Goal: Task Accomplishment & Management: Manage account settings

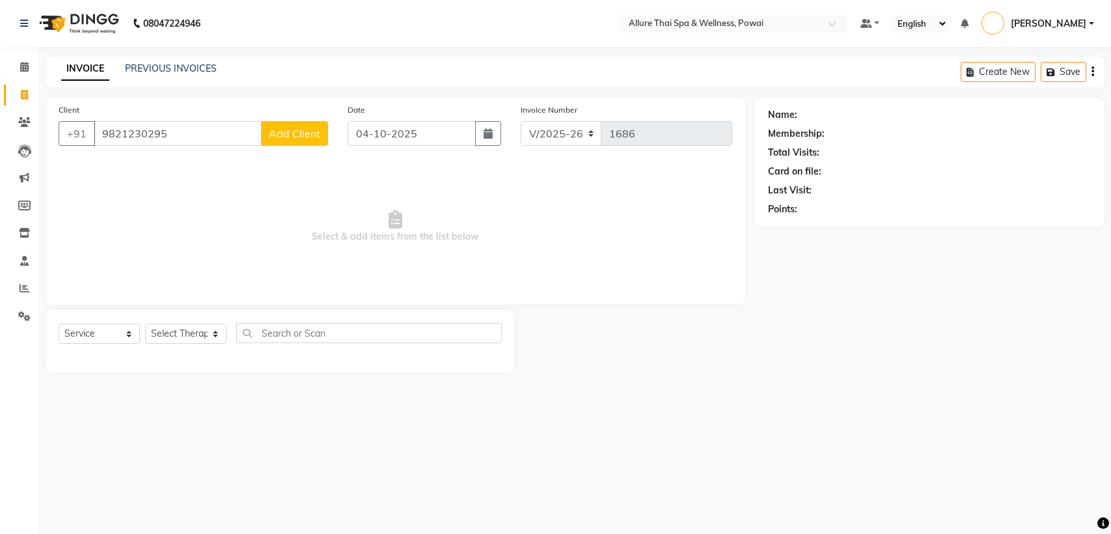
select select "6686"
select select "service"
click at [23, 69] on icon at bounding box center [24, 67] width 8 height 10
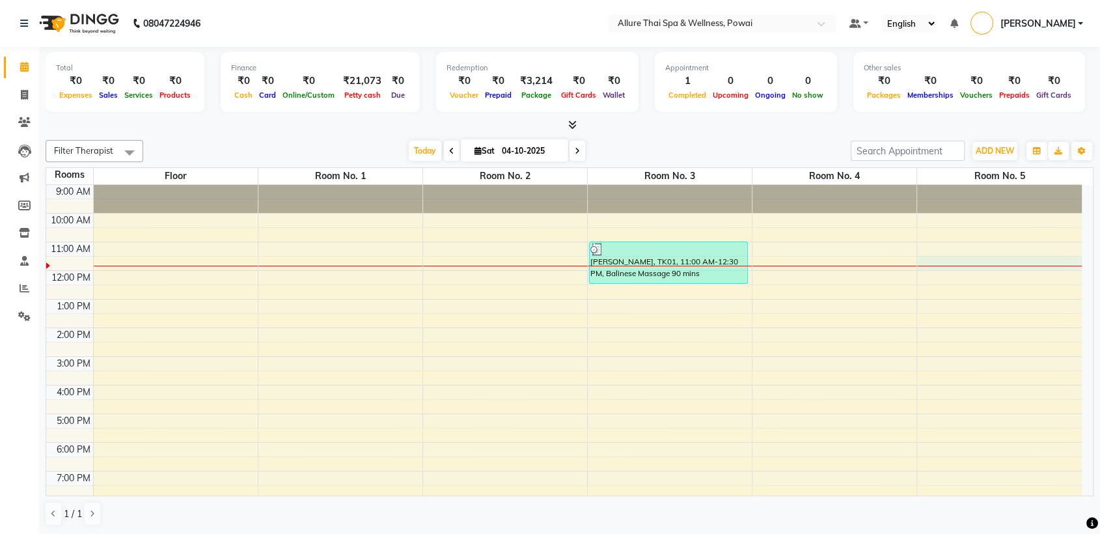
click at [962, 268] on div "9:00 AM 10:00 AM 11:00 AM 12:00 PM 1:00 PM 2:00 PM 3:00 PM 4:00 PM 5:00 PM 6:00…" at bounding box center [564, 399] width 1036 height 429
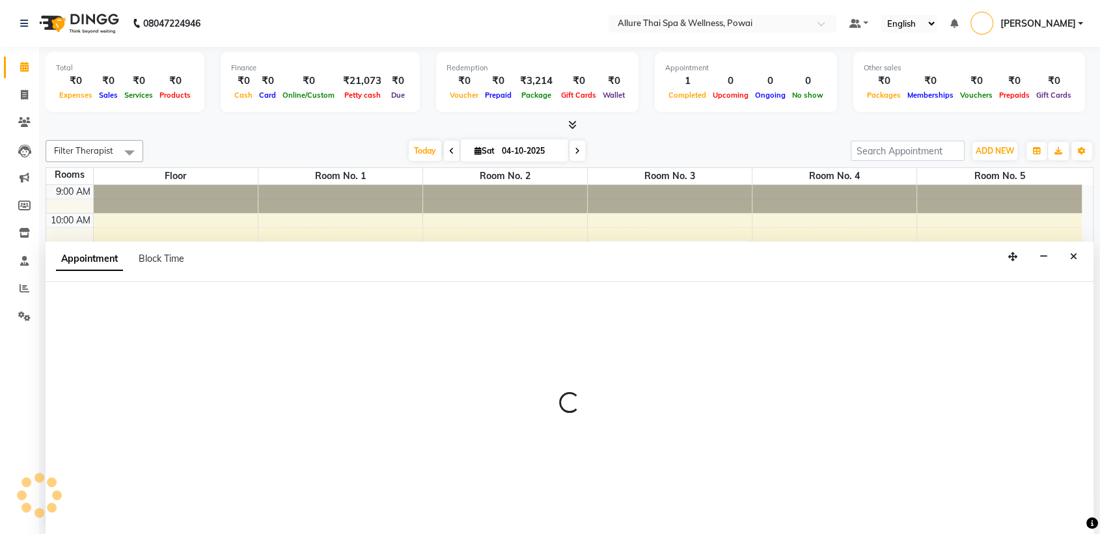
scroll to position [1, 0]
select select "tentative"
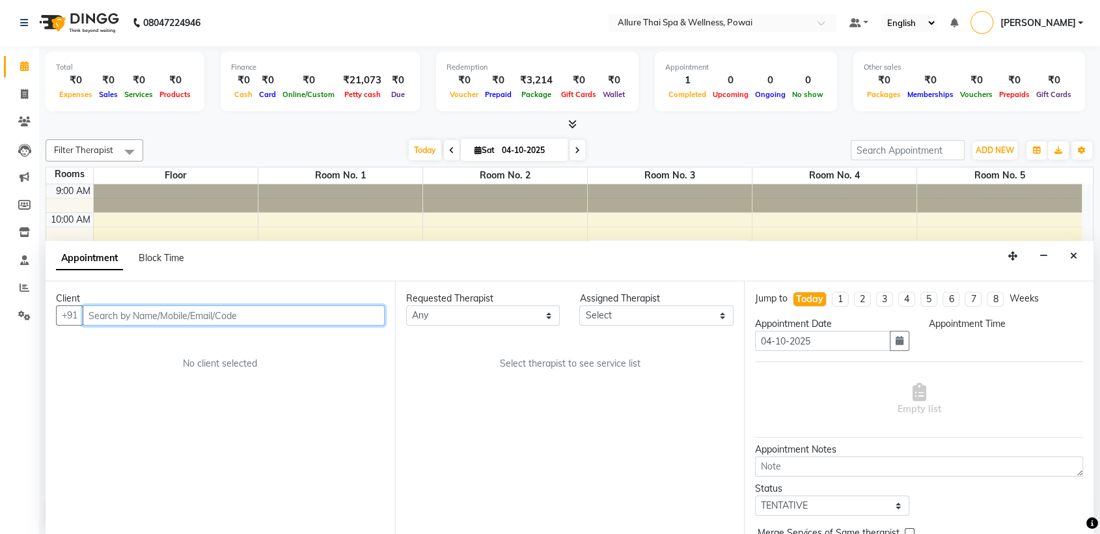
select select "690"
paste input "9820083164"
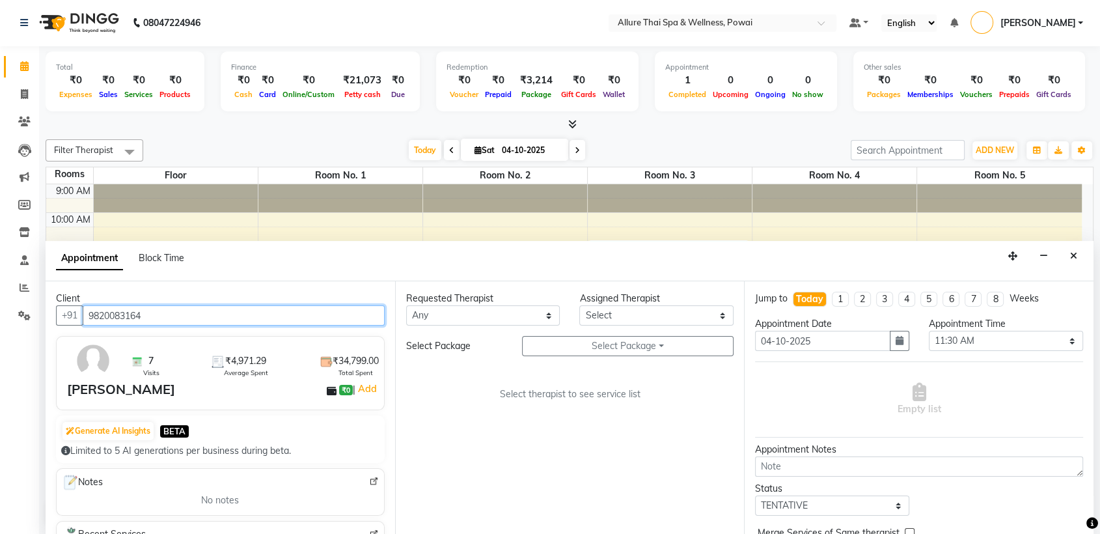
type input "9820083164"
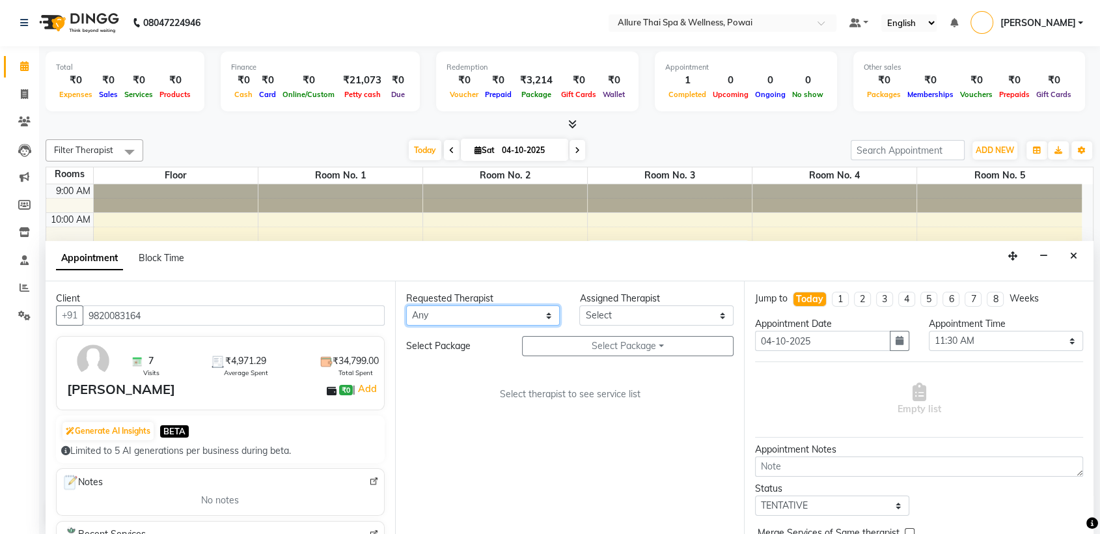
click at [427, 311] on select "Any AKOK Allure Thai Appointment [PERSON_NAME] CHEM [PERSON_NAME] DUATI HRIATI …" at bounding box center [483, 315] width 154 height 20
select select "69332"
click at [406, 305] on select "Any AKOK Allure Thai Appointment [PERSON_NAME] CHEM [PERSON_NAME] DUATI HRIATI …" at bounding box center [483, 315] width 154 height 20
select select "69332"
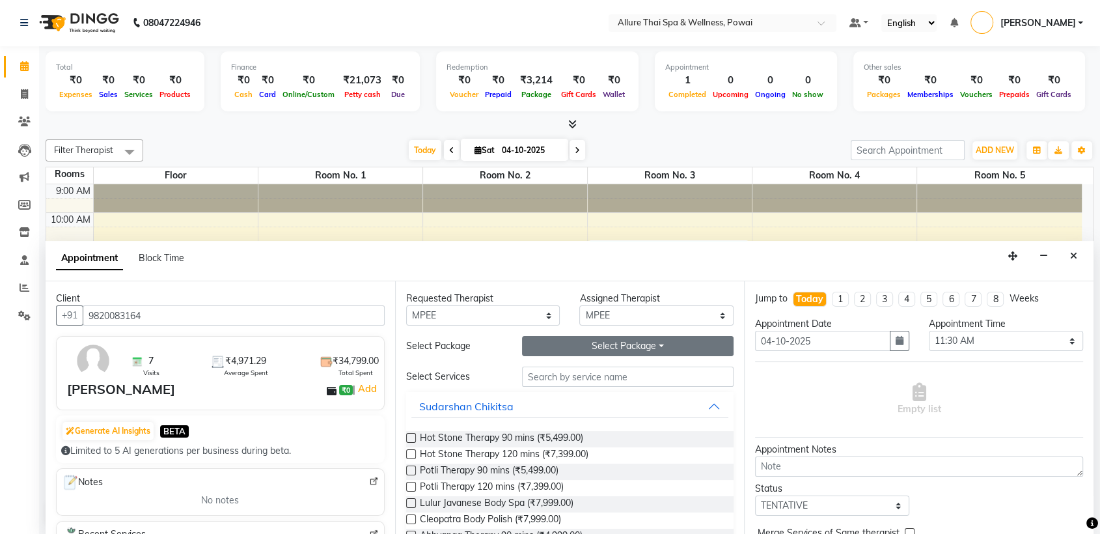
click at [571, 342] on button "Select Package Toggle Dropdown" at bounding box center [628, 346] width 212 height 20
click at [585, 345] on button "Select Package Toggle Dropdown" at bounding box center [628, 346] width 212 height 20
click at [617, 379] on li "Western Massage 15 Hours" at bounding box center [601, 372] width 156 height 19
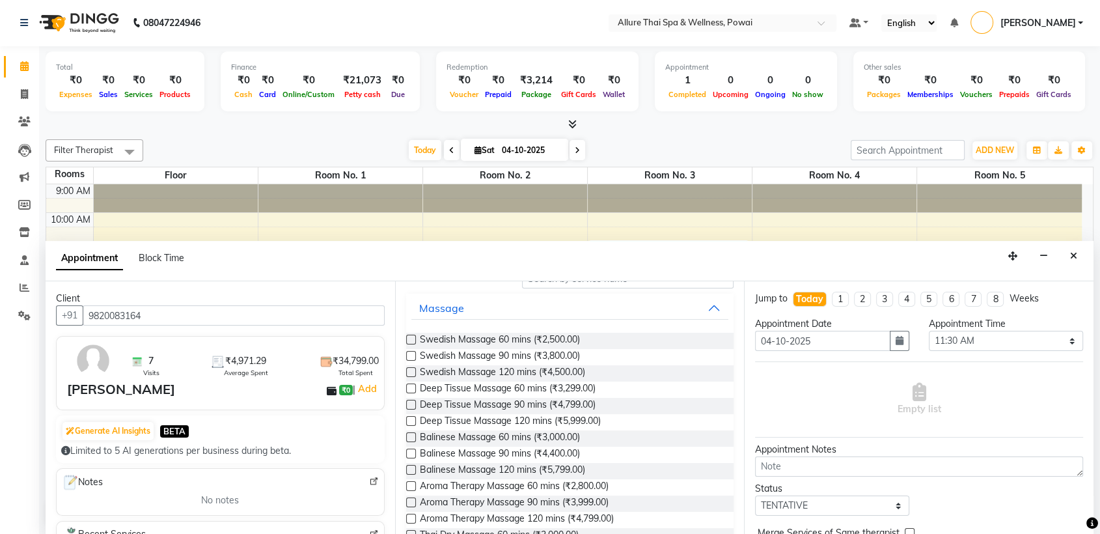
scroll to position [99, 0]
click at [407, 452] on label at bounding box center [411, 453] width 10 height 10
click at [407, 452] on input "checkbox" at bounding box center [410, 454] width 8 height 8
checkbox input "true"
select select "4279"
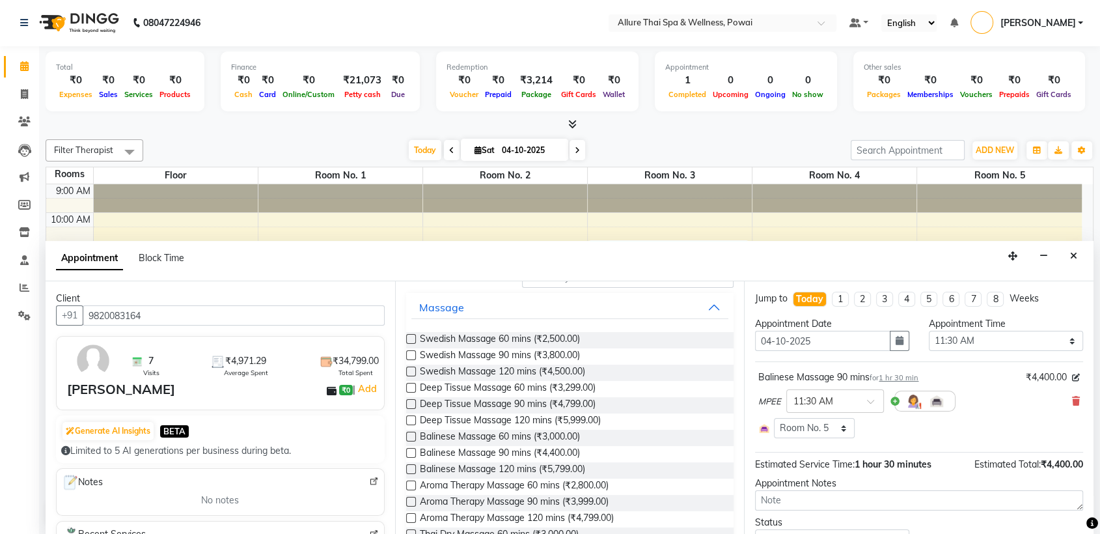
checkbox input "false"
click at [953, 337] on select "Select 10:00 AM 10:05 AM 10:10 AM 10:15 AM 10:20 AM 10:25 AM 10:30 AM 10:35 AM …" at bounding box center [1006, 341] width 154 height 20
select select "700"
click at [929, 331] on select "Select 10:00 AM 10:05 AM 10:10 AM 10:15 AM 10:20 AM 10:25 AM 10:30 AM 10:35 AM …" at bounding box center [1006, 341] width 154 height 20
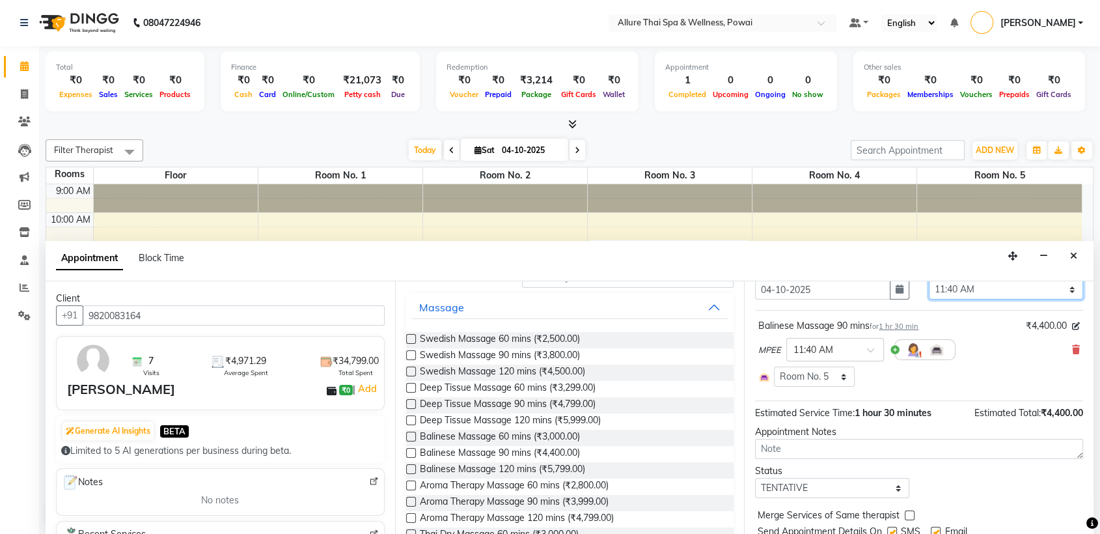
scroll to position [52, 0]
click at [799, 484] on select "Select TENTATIVE CONFIRM CHECK-IN UPCOMING" at bounding box center [832, 487] width 154 height 20
select select "confirm booking"
click at [755, 477] on select "Select TENTATIVE CONFIRM CHECK-IN UPCOMING" at bounding box center [832, 487] width 154 height 20
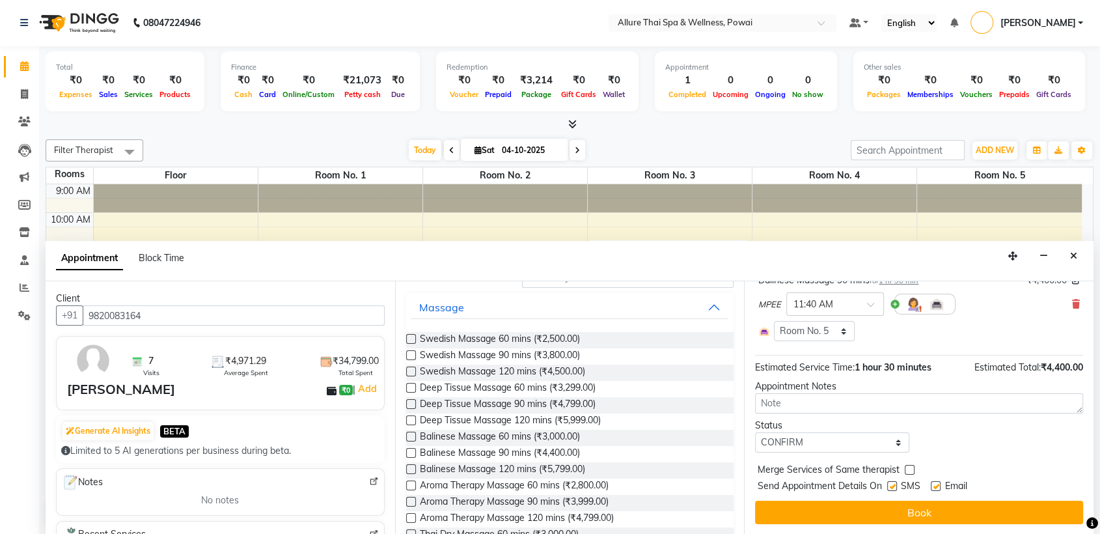
click at [896, 481] on label at bounding box center [892, 486] width 10 height 10
click at [896, 483] on input "checkbox" at bounding box center [891, 487] width 8 height 8
checkbox input "false"
click at [939, 486] on label at bounding box center [936, 486] width 10 height 10
click at [939, 486] on input "checkbox" at bounding box center [935, 487] width 8 height 8
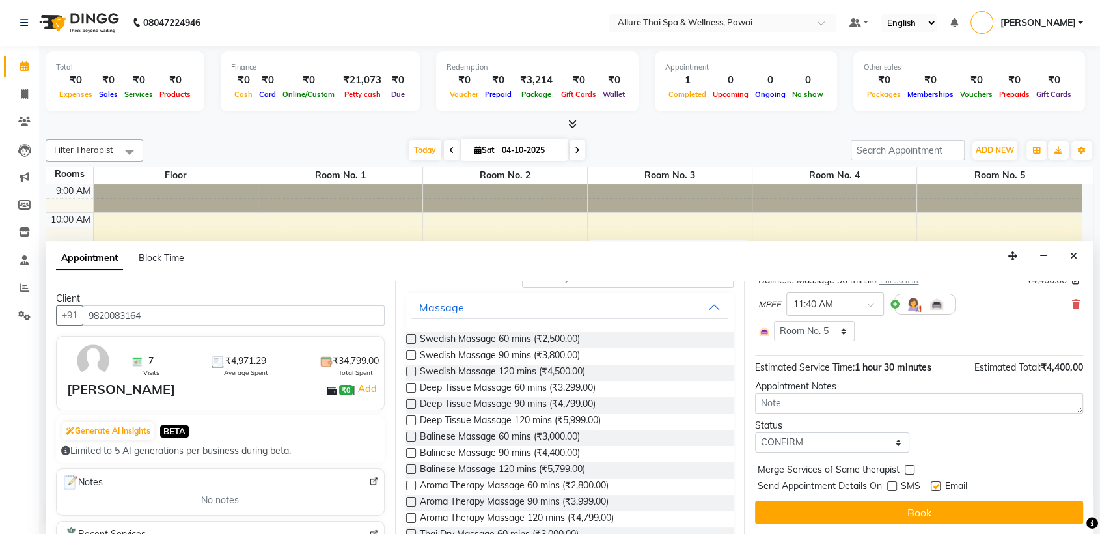
checkbox input "false"
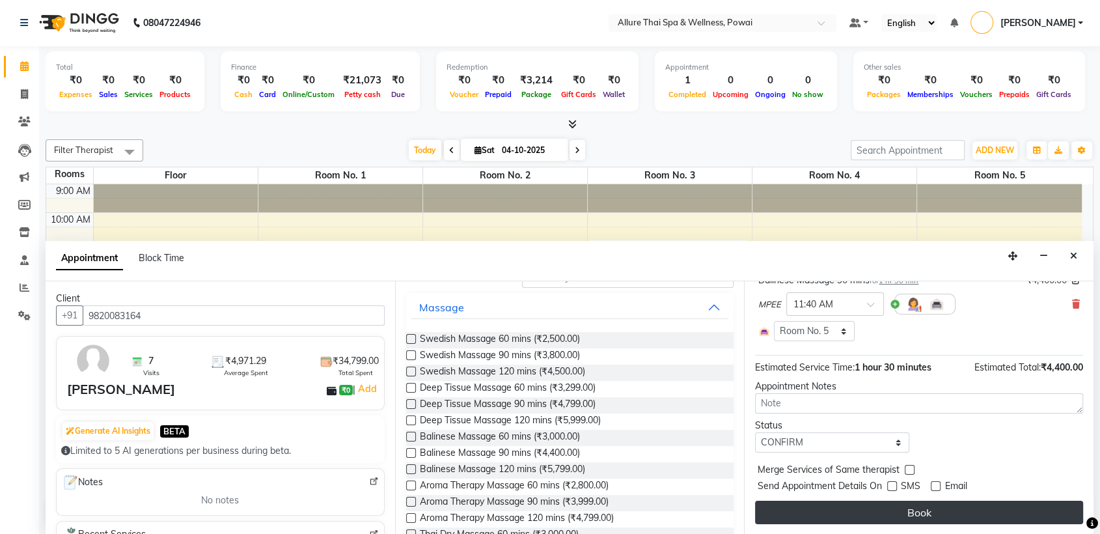
click at [820, 512] on button "Book" at bounding box center [919, 512] width 328 height 23
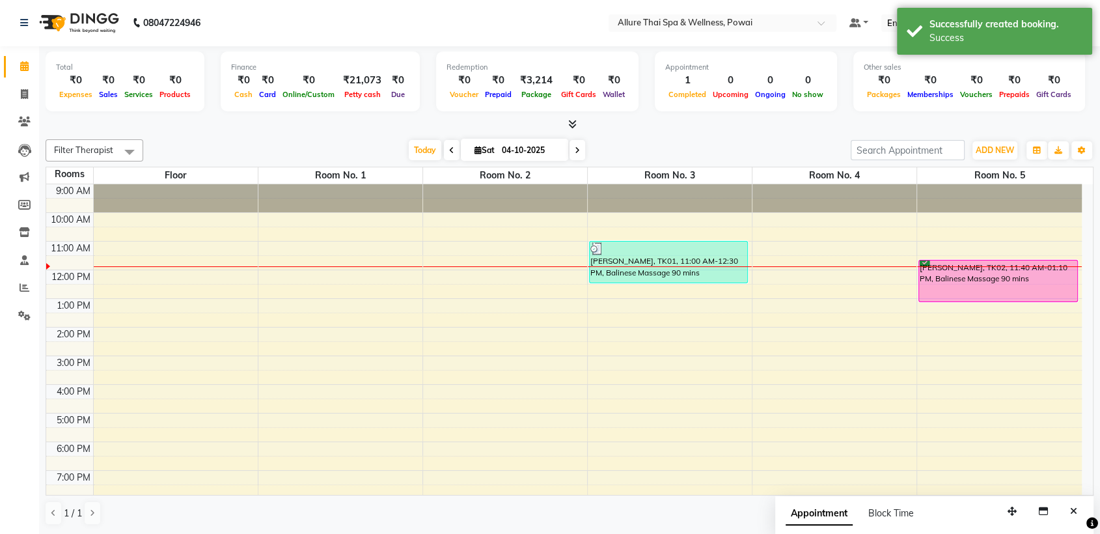
scroll to position [0, 0]
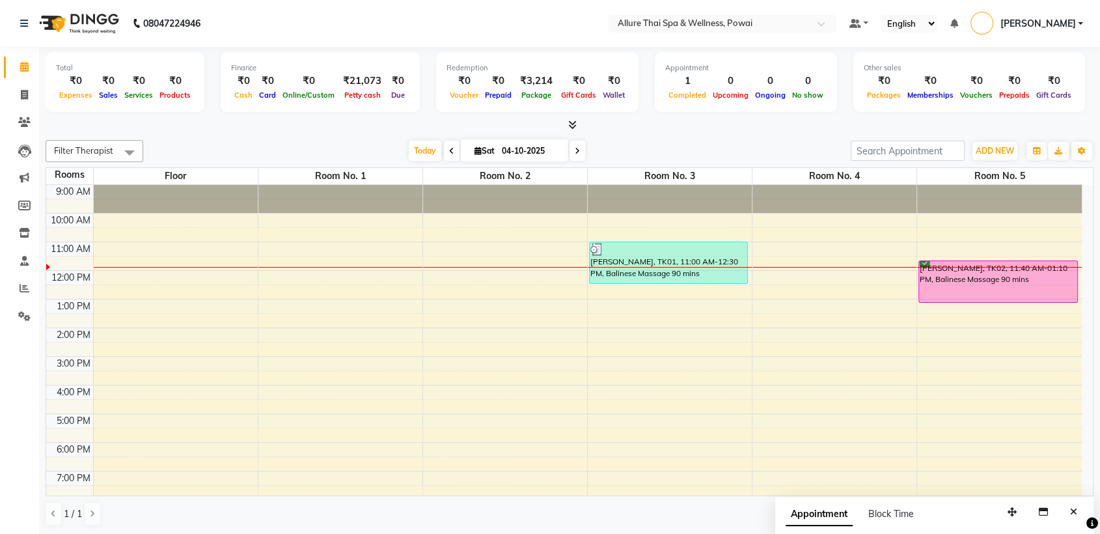
click at [924, 268] on div "[PERSON_NAME], TK02, 11:40 AM-01:10 PM, Balinese Massage 90 mins" at bounding box center [998, 281] width 158 height 41
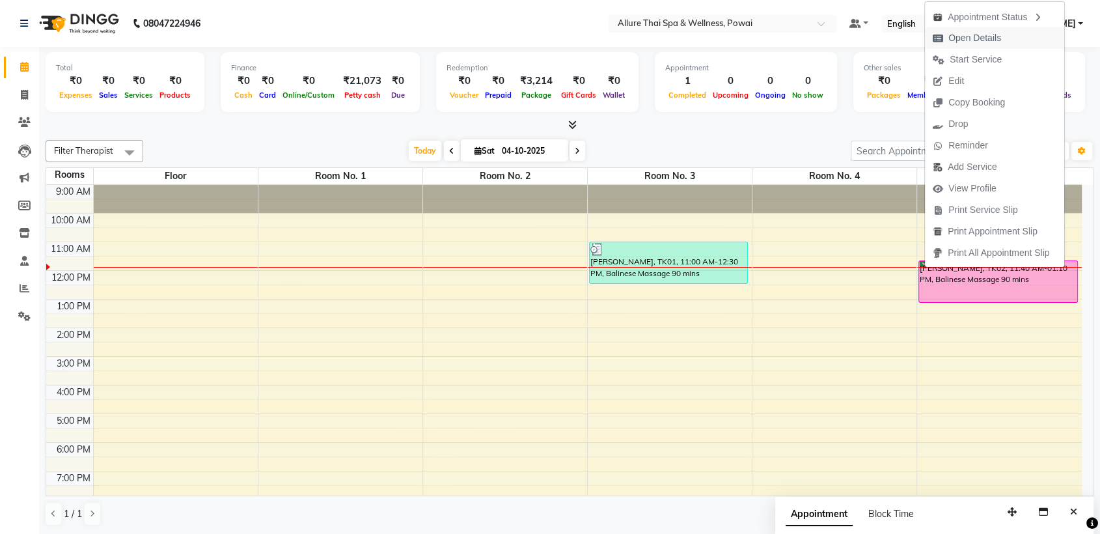
click at [956, 34] on span "Open Details" at bounding box center [974, 38] width 53 height 14
select select "6"
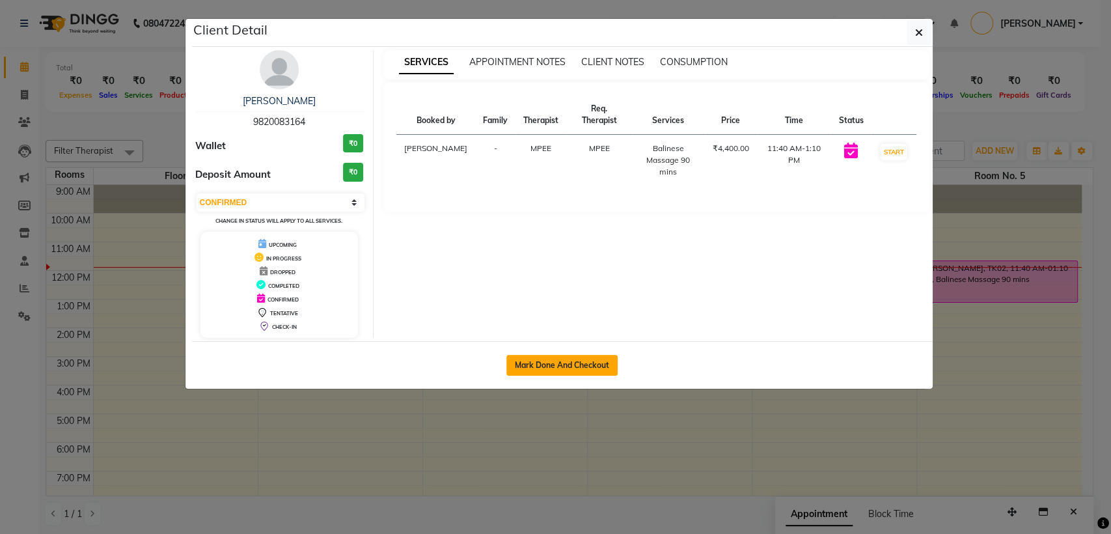
click at [584, 367] on button "Mark Done And Checkout" at bounding box center [561, 365] width 111 height 21
select select "6686"
select select "service"
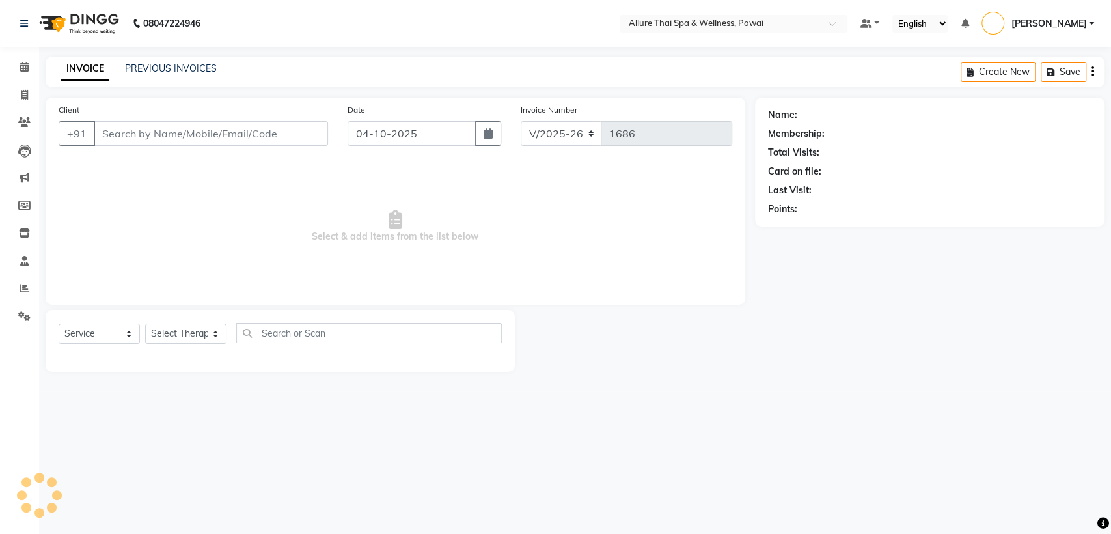
type input "9820083164"
select select "69332"
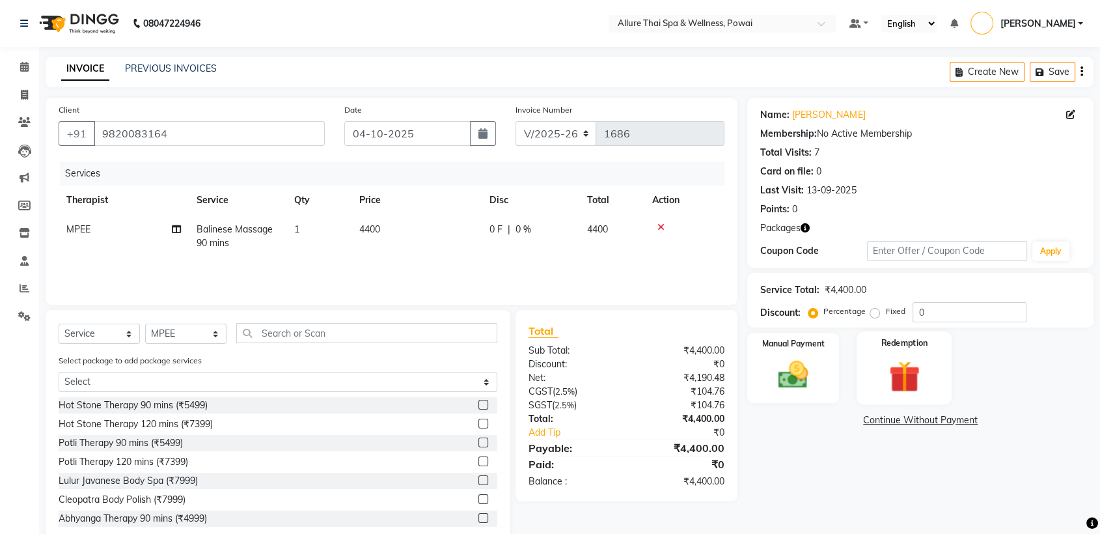
click at [897, 376] on img at bounding box center [904, 376] width 51 height 39
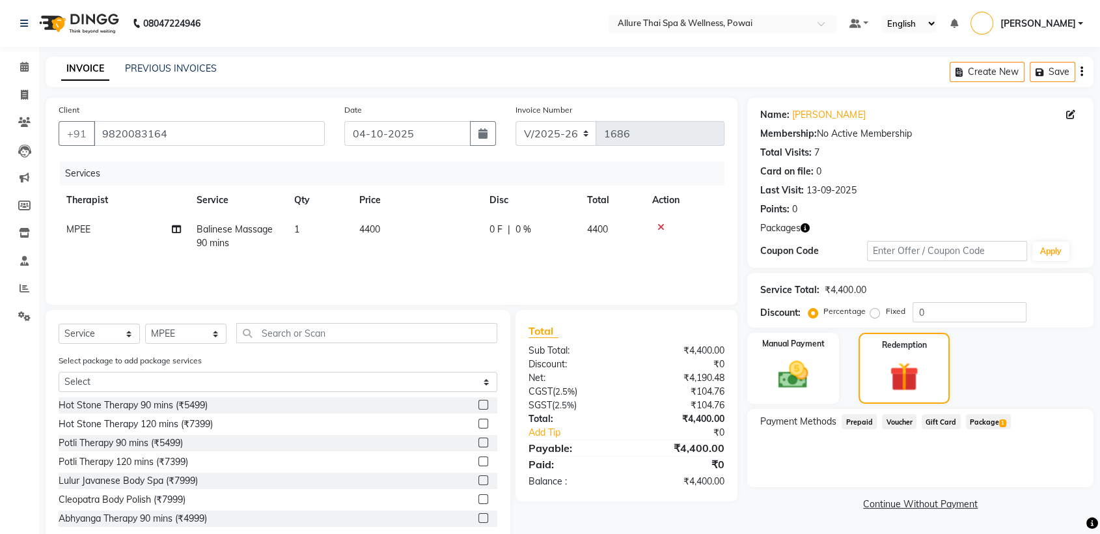
click at [974, 423] on span "Package 1" at bounding box center [988, 421] width 45 height 15
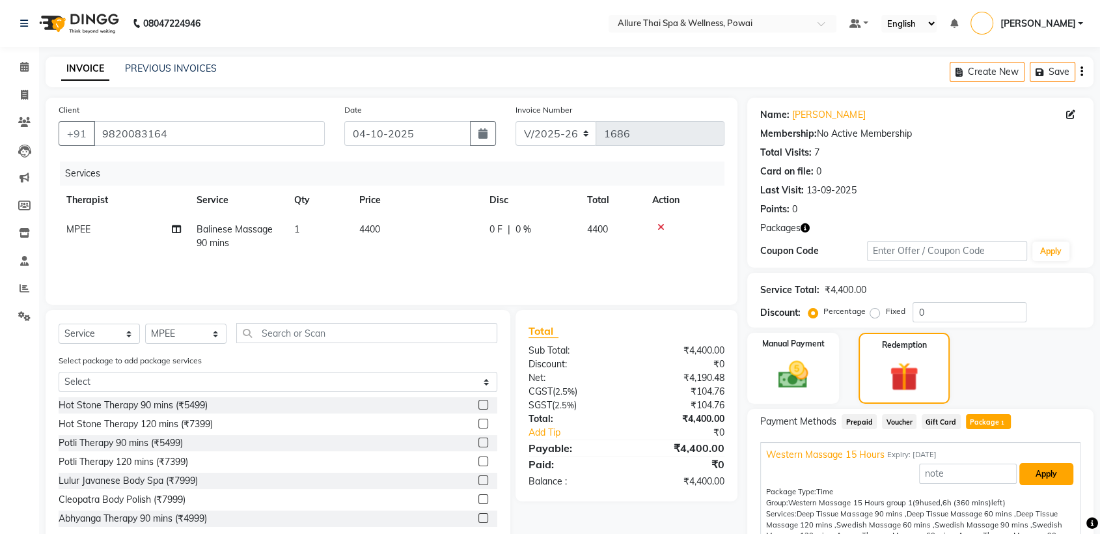
click at [1040, 477] on button "Apply" at bounding box center [1046, 474] width 54 height 22
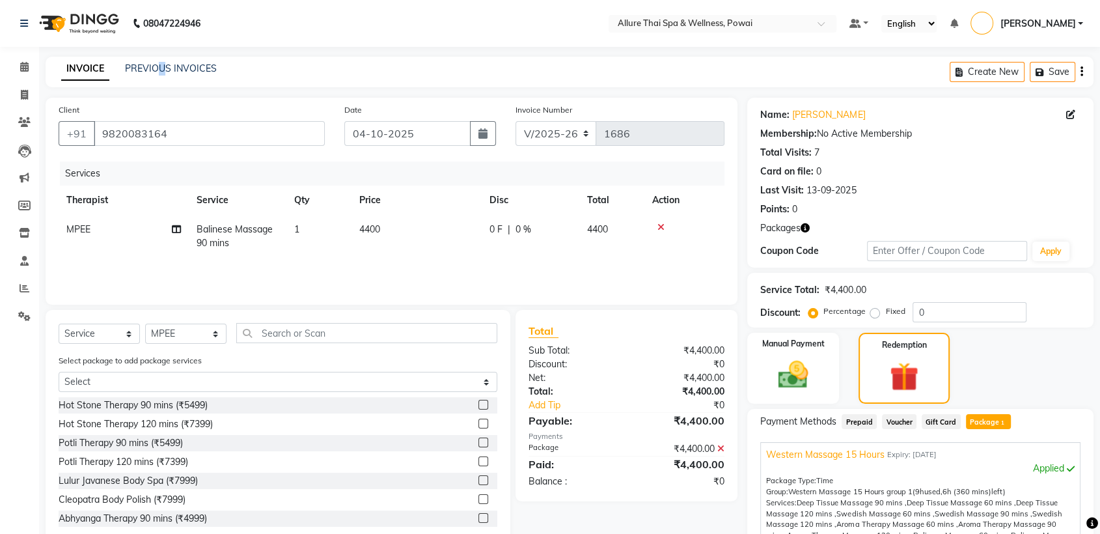
drag, startPoint x: 158, startPoint y: 60, endPoint x: 163, endPoint y: 75, distance: 15.6
click at [163, 75] on div "INVOICE PREVIOUS INVOICES Create New Save" at bounding box center [570, 72] width 1048 height 31
click at [163, 75] on div "PREVIOUS INVOICES" at bounding box center [171, 69] width 92 height 14
click at [163, 65] on link "PREVIOUS INVOICES" at bounding box center [171, 68] width 92 height 12
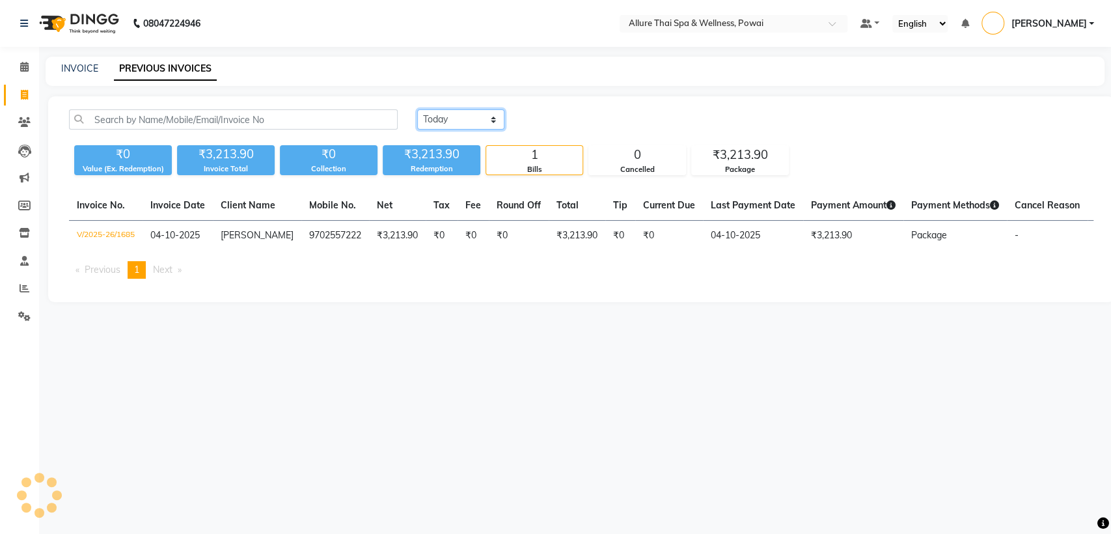
click at [469, 128] on select "[DATE] [DATE] Custom Range" at bounding box center [460, 119] width 87 height 20
select select "range"
click at [417, 109] on select "[DATE] [DATE] Custom Range" at bounding box center [460, 119] width 87 height 20
click at [557, 122] on input "04-10-2025" at bounding box center [566, 120] width 91 height 18
select select "10"
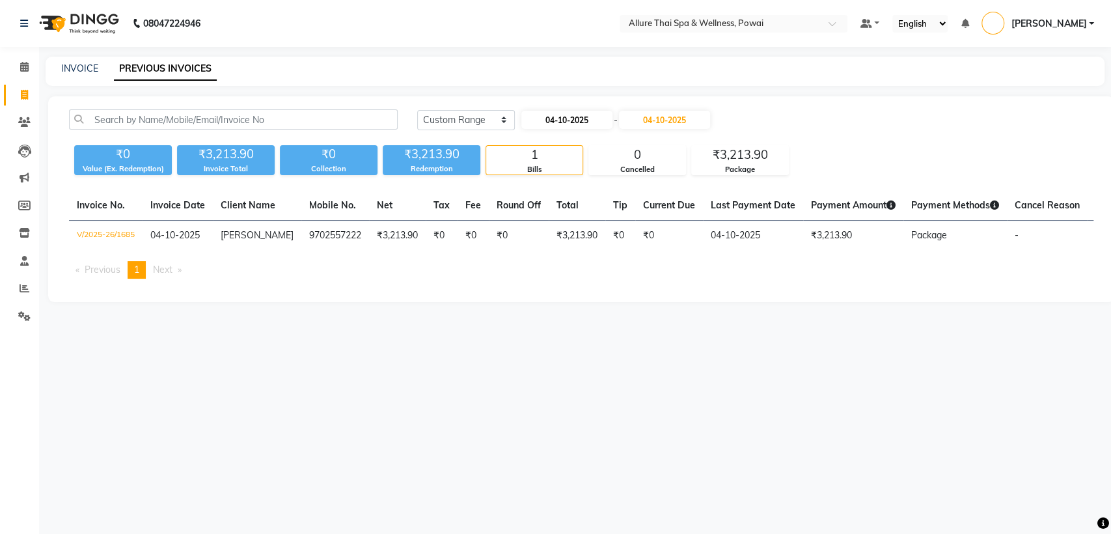
select select "2025"
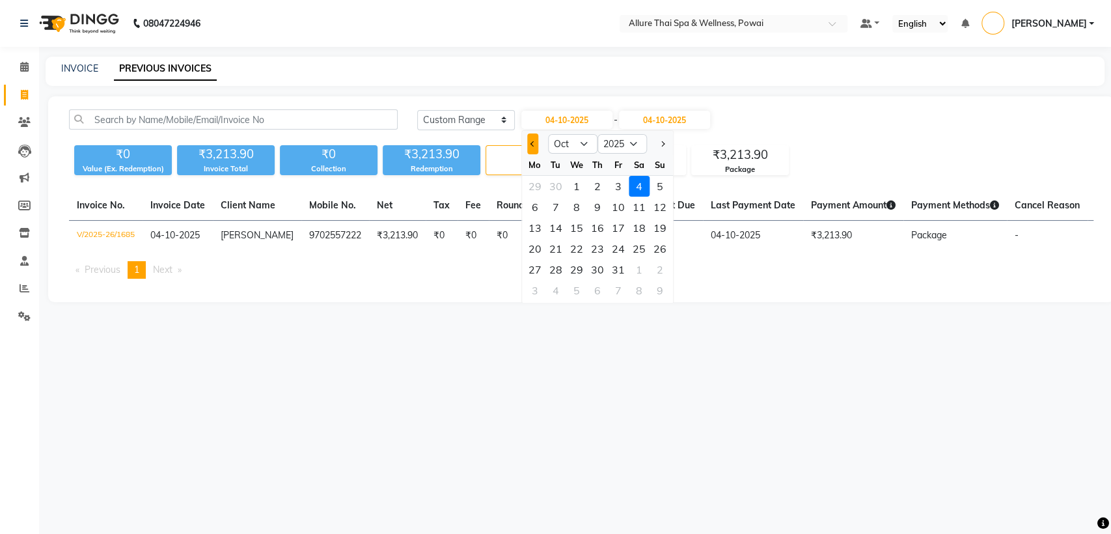
click at [531, 143] on span "Previous month" at bounding box center [533, 143] width 5 height 5
select select "9"
click at [643, 201] on div "13" at bounding box center [639, 207] width 21 height 21
type input "13-09-2025"
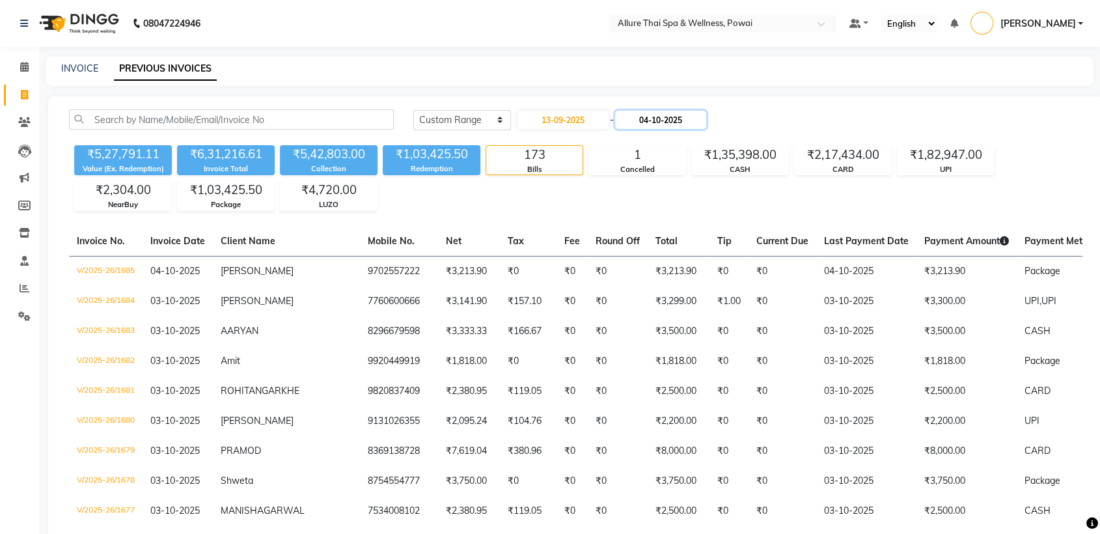
click at [658, 121] on input "04-10-2025" at bounding box center [660, 120] width 91 height 18
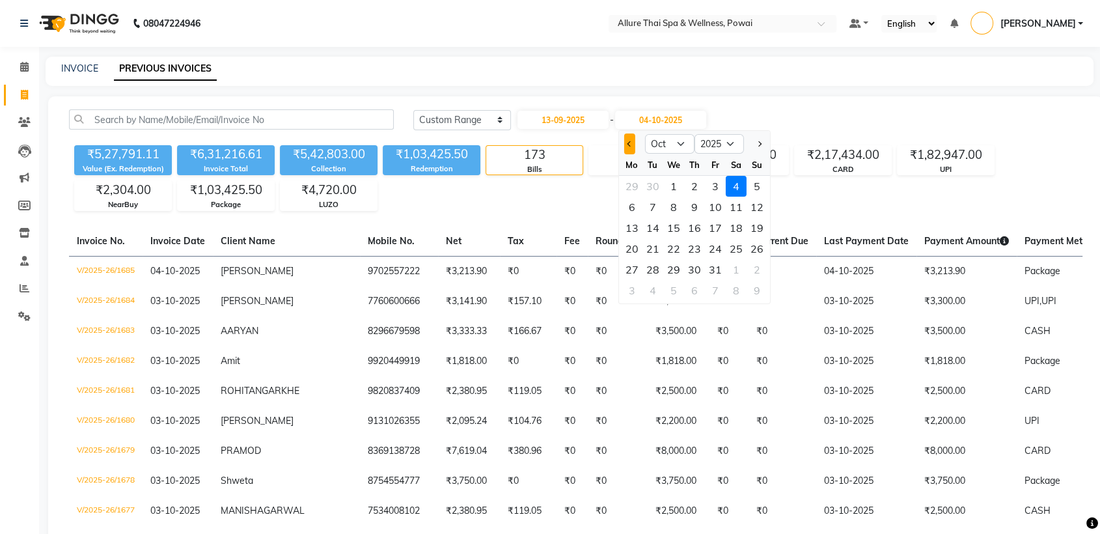
click at [628, 145] on span "Previous month" at bounding box center [629, 143] width 5 height 5
select select "9"
click at [734, 204] on div "13" at bounding box center [736, 207] width 21 height 21
type input "13-09-2025"
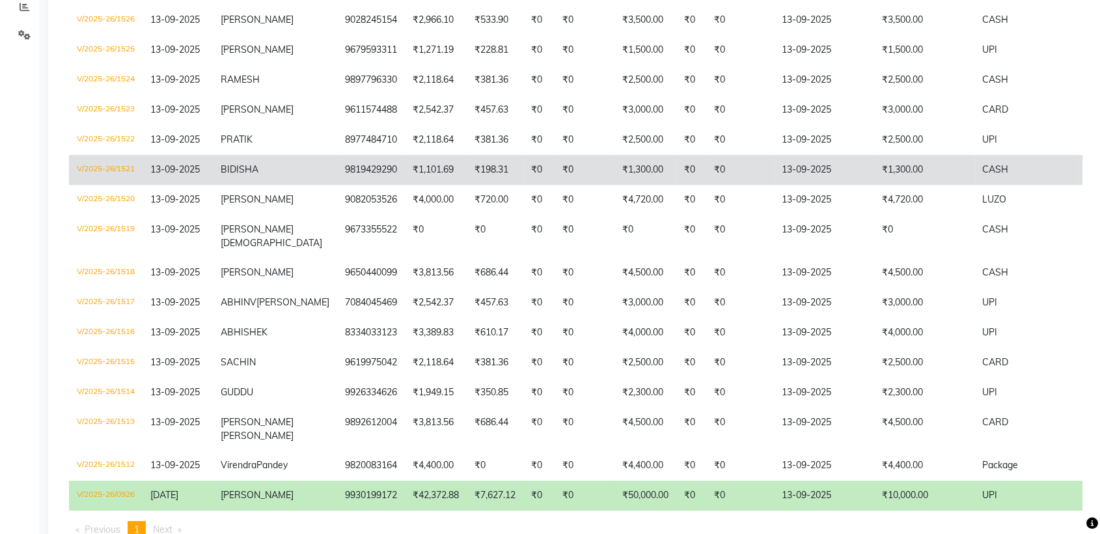
scroll to position [282, 0]
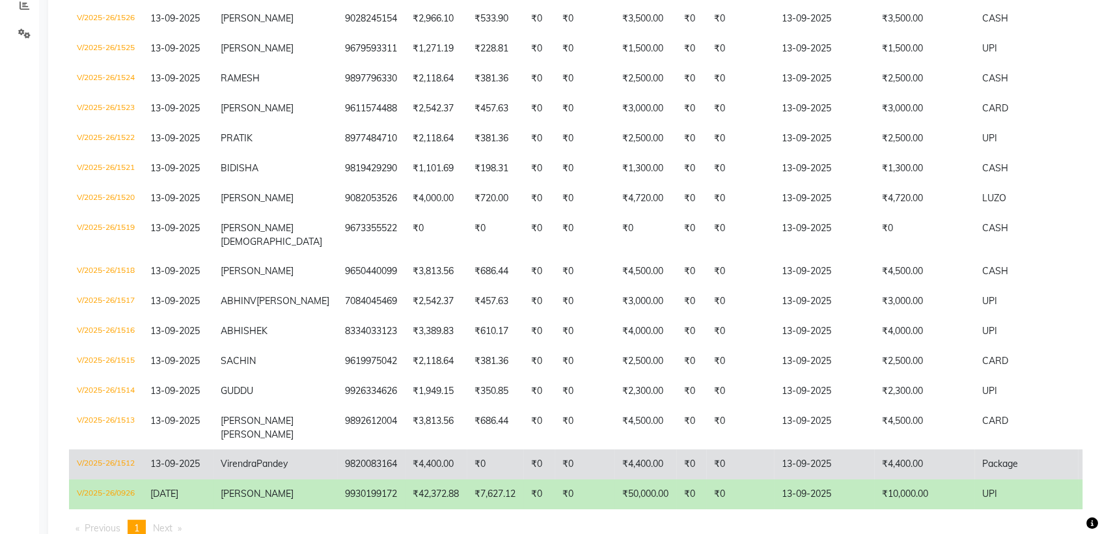
click at [230, 464] on span "Virendra" at bounding box center [239, 464] width 36 height 12
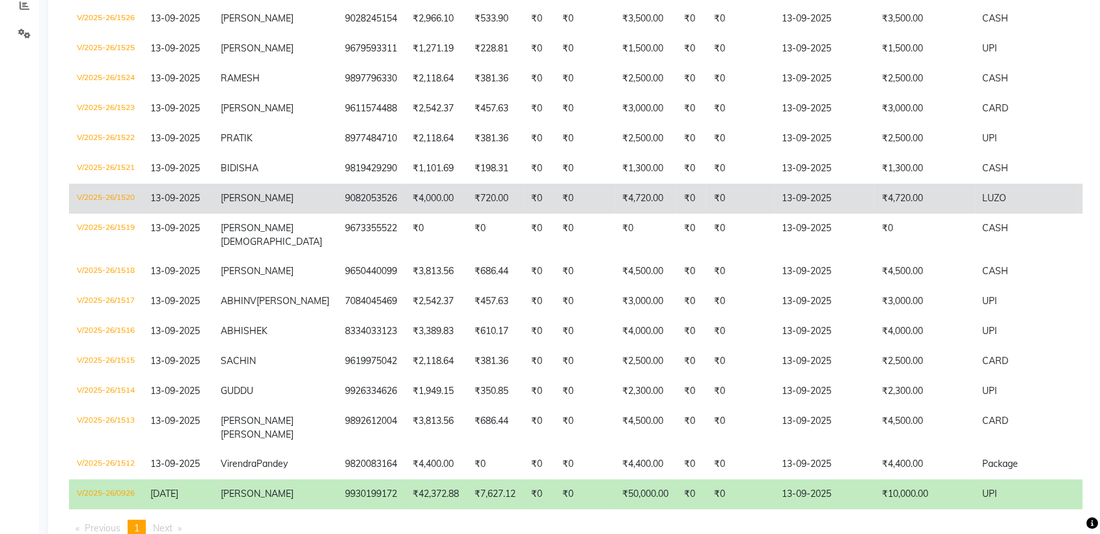
scroll to position [0, 0]
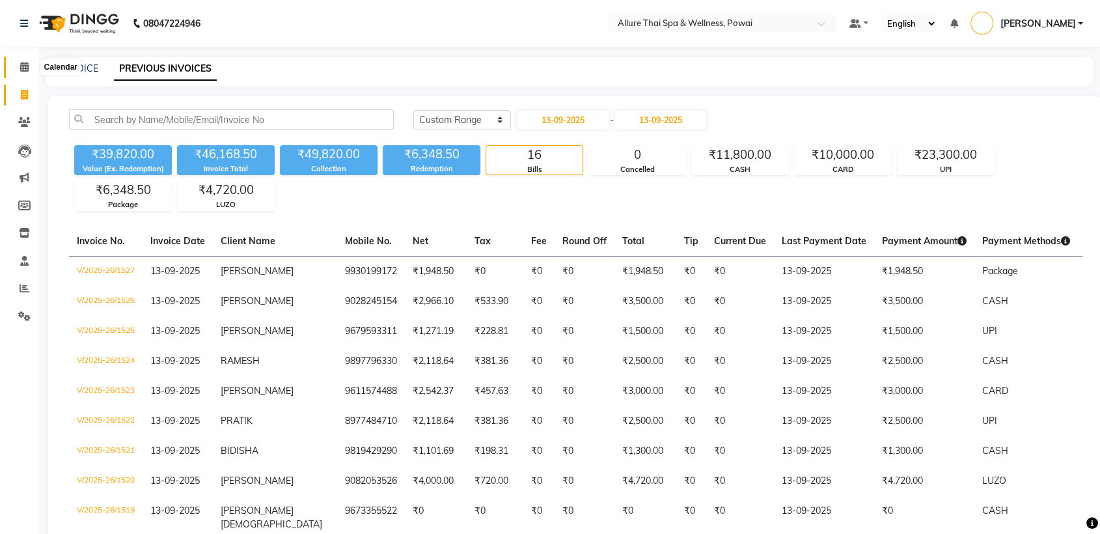
click at [26, 65] on icon at bounding box center [24, 67] width 8 height 10
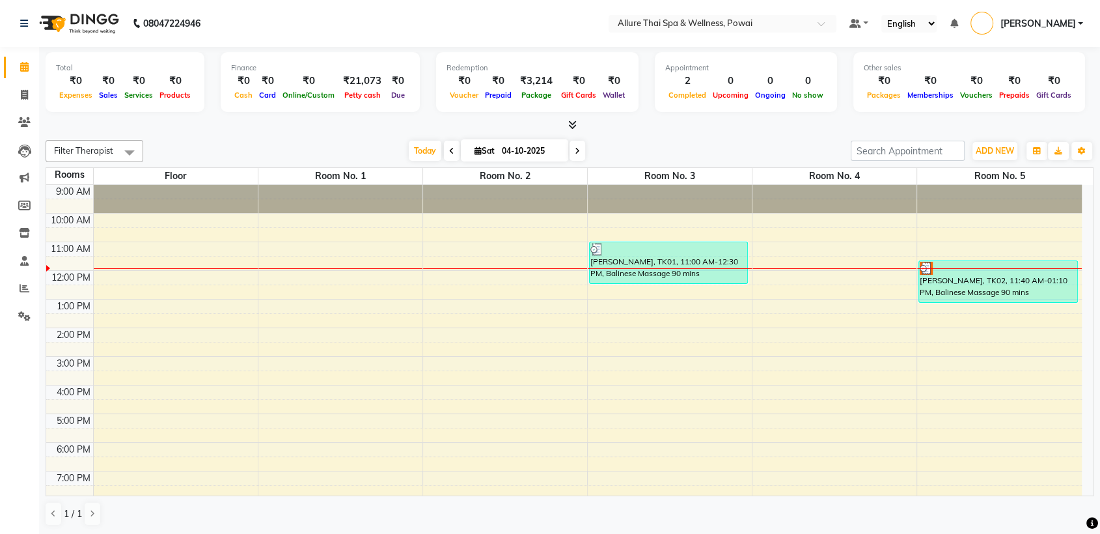
click at [922, 268] on img at bounding box center [926, 268] width 13 height 13
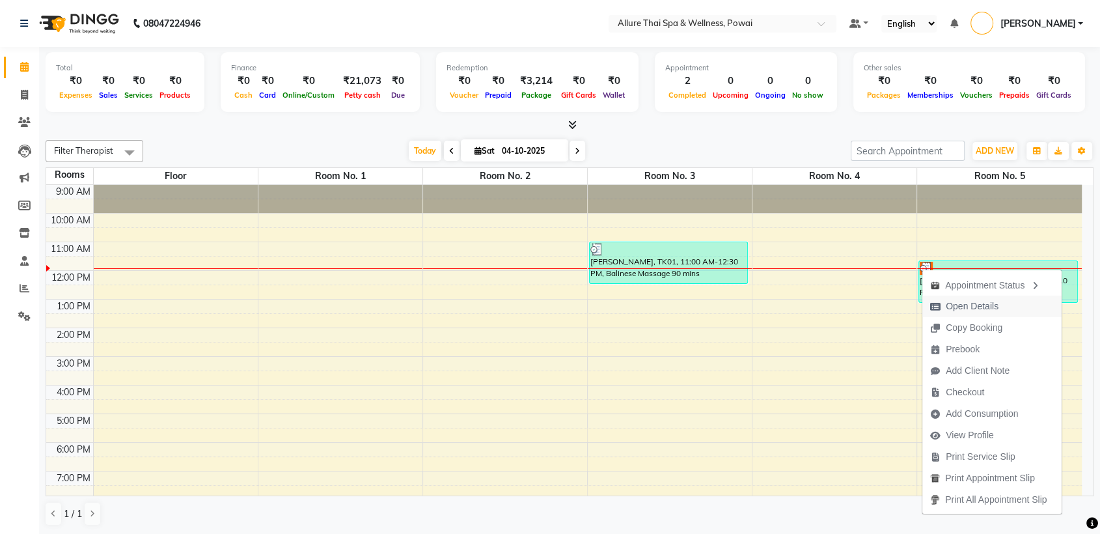
click at [941, 298] on span "Open Details" at bounding box center [964, 306] width 84 height 21
select select "3"
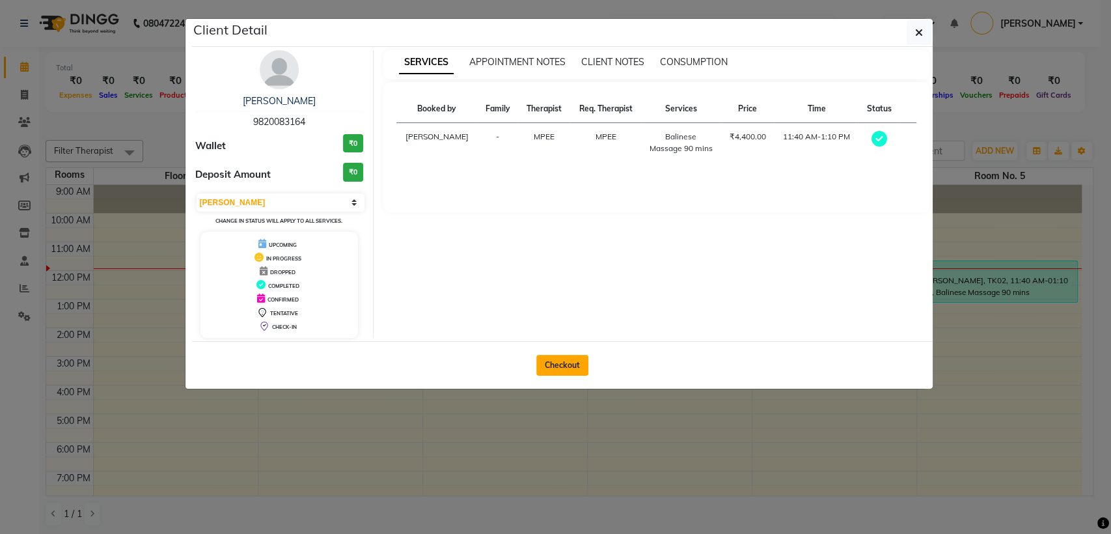
click at [553, 366] on button "Checkout" at bounding box center [562, 365] width 52 height 21
select select "6686"
select select "service"
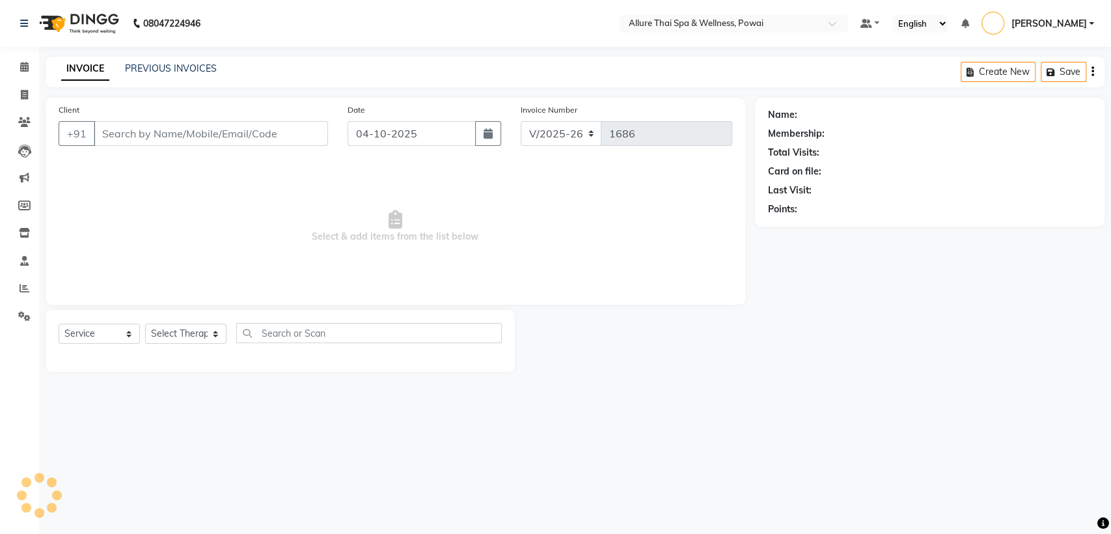
type input "9820083164"
select select "69332"
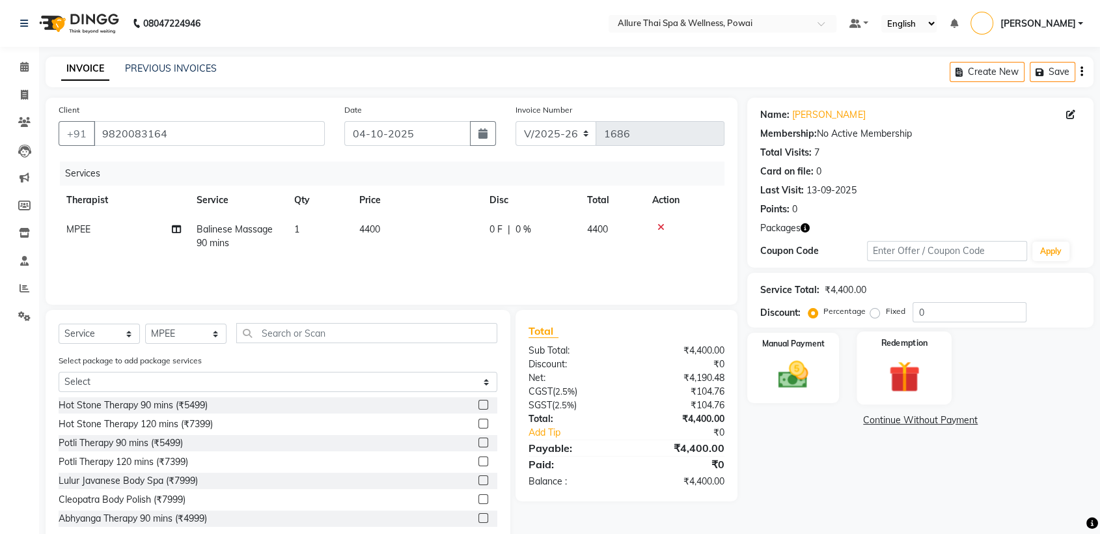
click at [903, 363] on img at bounding box center [904, 376] width 51 height 39
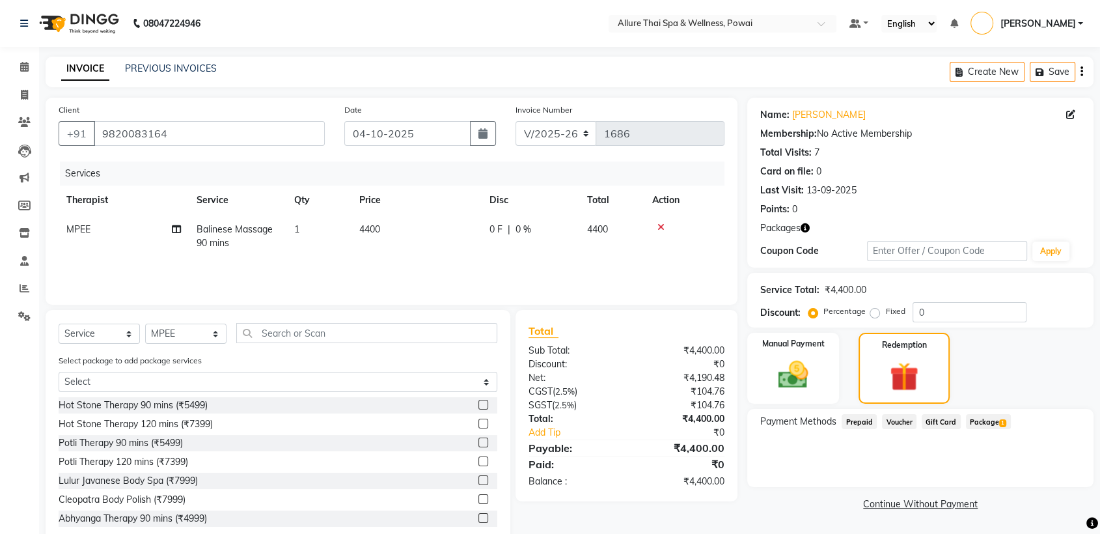
click at [985, 417] on span "Package 1" at bounding box center [988, 421] width 45 height 15
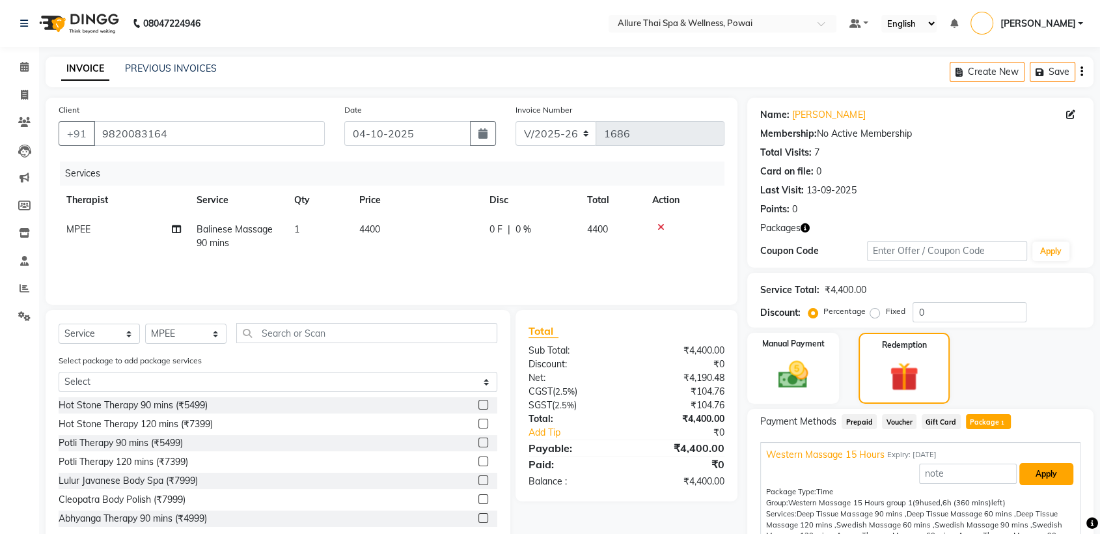
click at [1058, 475] on button "Apply" at bounding box center [1046, 474] width 54 height 22
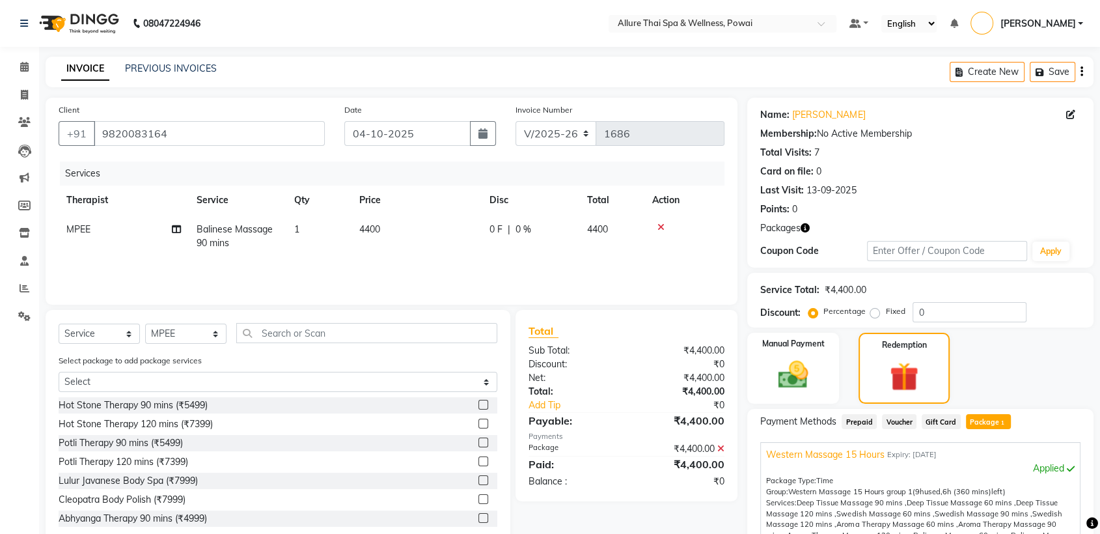
scroll to position [159, 0]
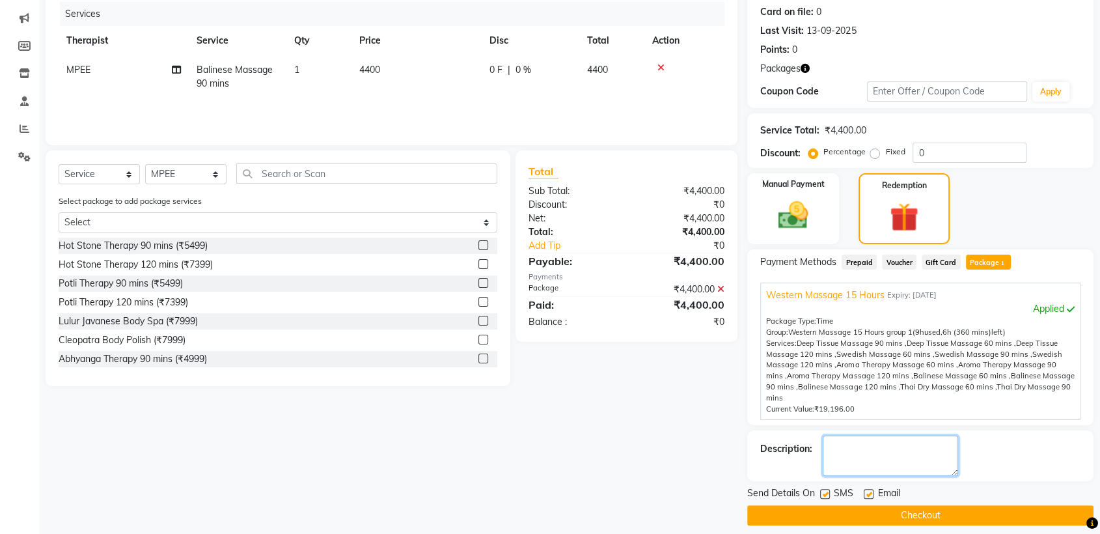
click at [834, 454] on textarea at bounding box center [890, 455] width 135 height 40
type textarea "MEMBER , BALANCE AFTER THESE 270 MINS."
click at [825, 489] on label at bounding box center [825, 494] width 10 height 10
click at [825, 490] on input "checkbox" at bounding box center [824, 494] width 8 height 8
checkbox input "false"
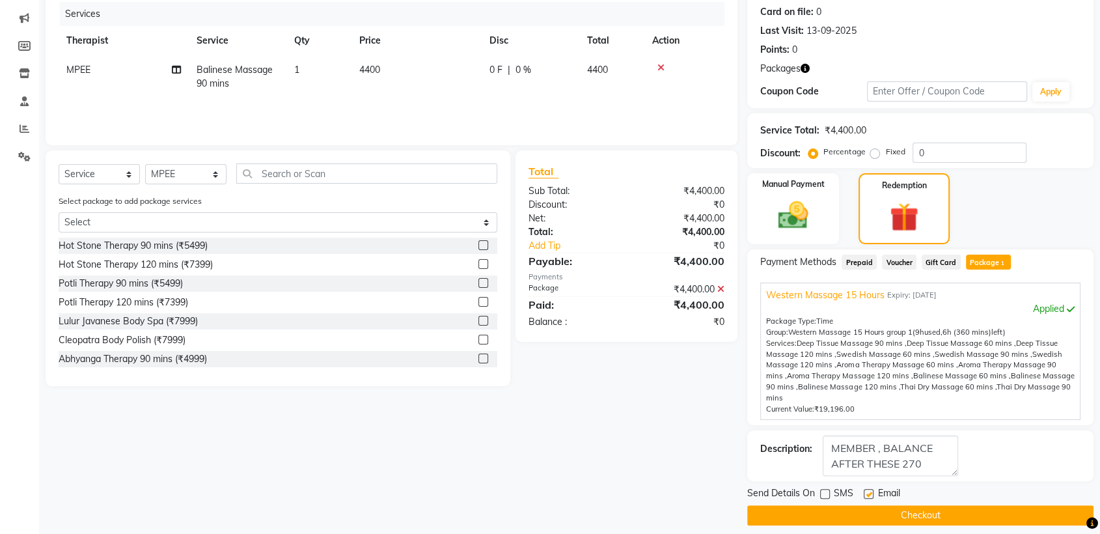
click at [866, 489] on label at bounding box center [869, 494] width 10 height 10
click at [866, 490] on input "checkbox" at bounding box center [868, 494] width 8 height 8
checkbox input "false"
click at [842, 505] on button "Checkout" at bounding box center [920, 515] width 346 height 20
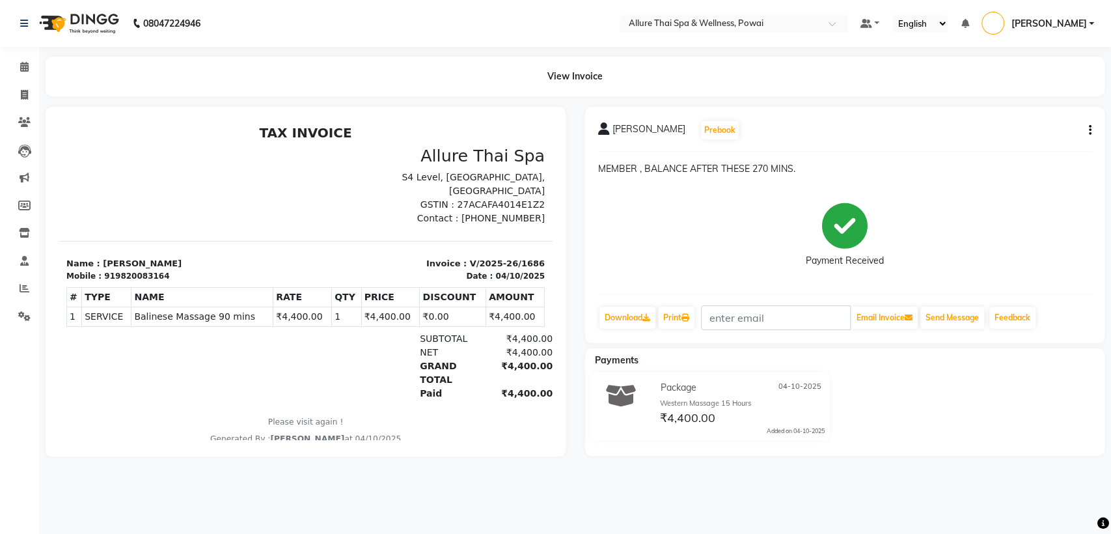
click at [36, 73] on div "View Invoice" at bounding box center [575, 77] width 1079 height 40
click at [21, 64] on icon at bounding box center [24, 67] width 8 height 10
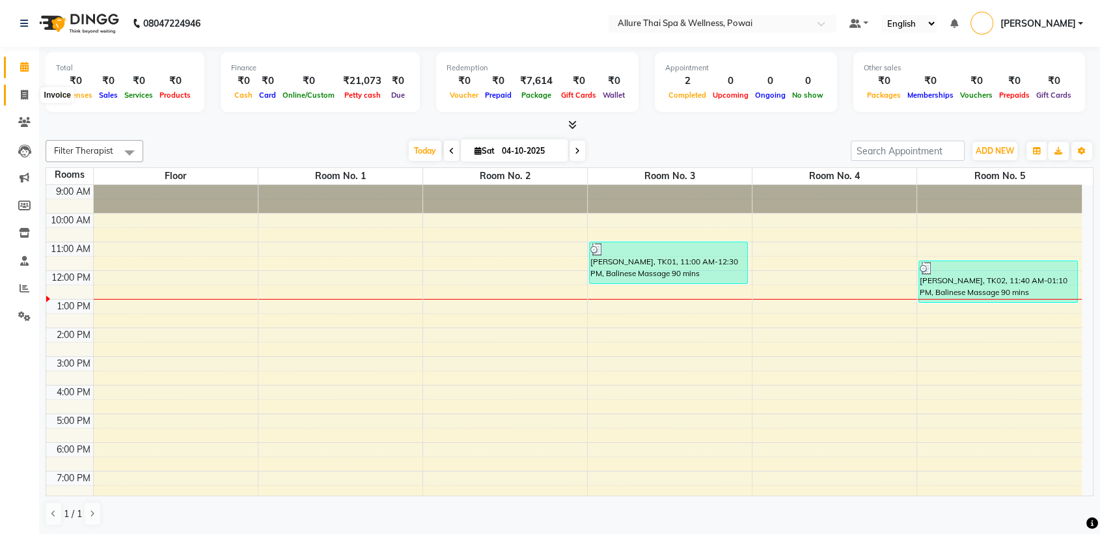
click at [21, 94] on icon at bounding box center [24, 95] width 7 height 10
select select "service"
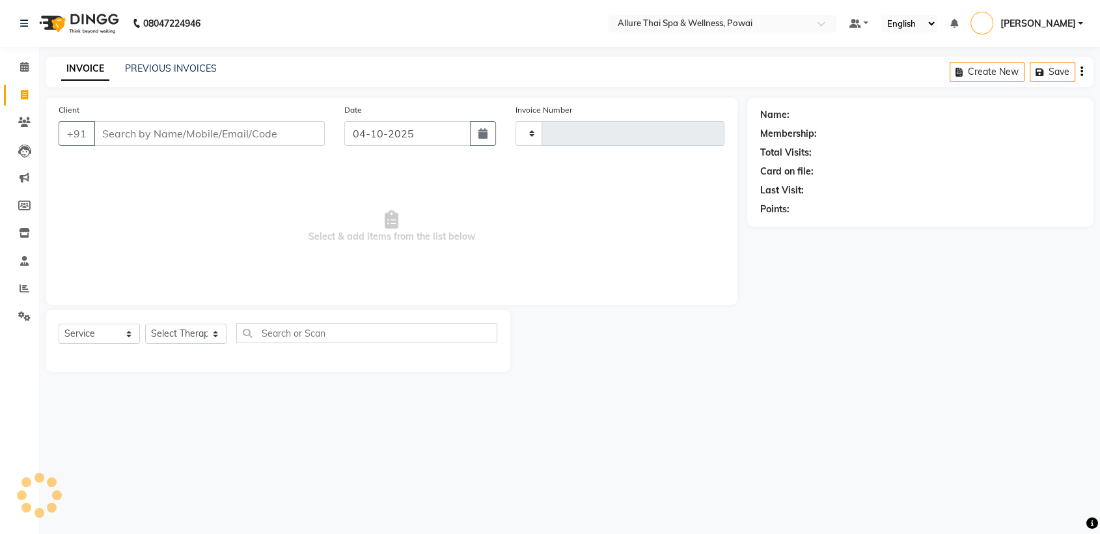
type input "1687"
select select "6686"
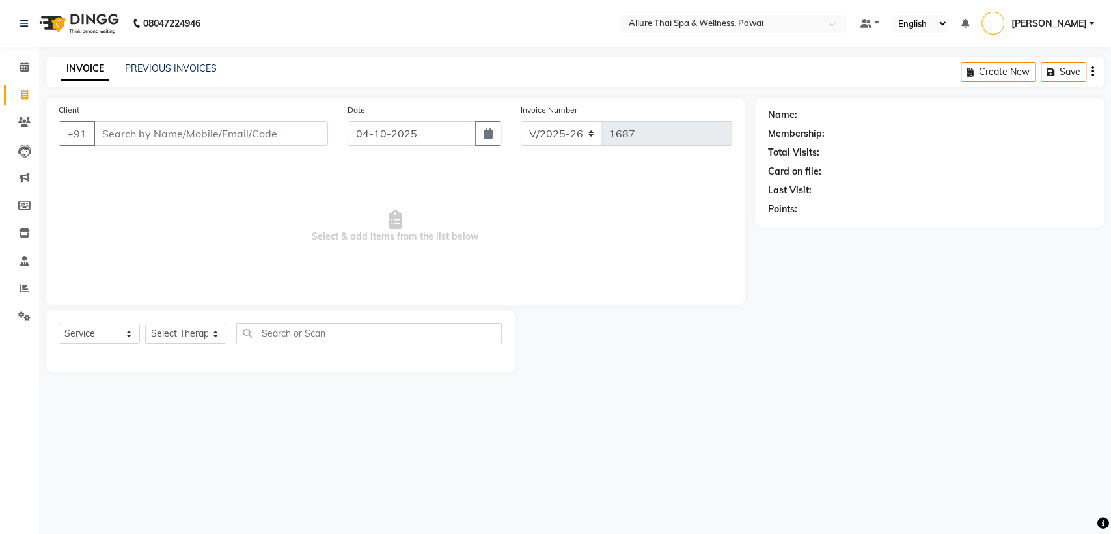
click at [179, 137] on input "Client" at bounding box center [211, 133] width 234 height 25
type input "9"
type input "V"
click at [22, 70] on icon at bounding box center [24, 67] width 8 height 10
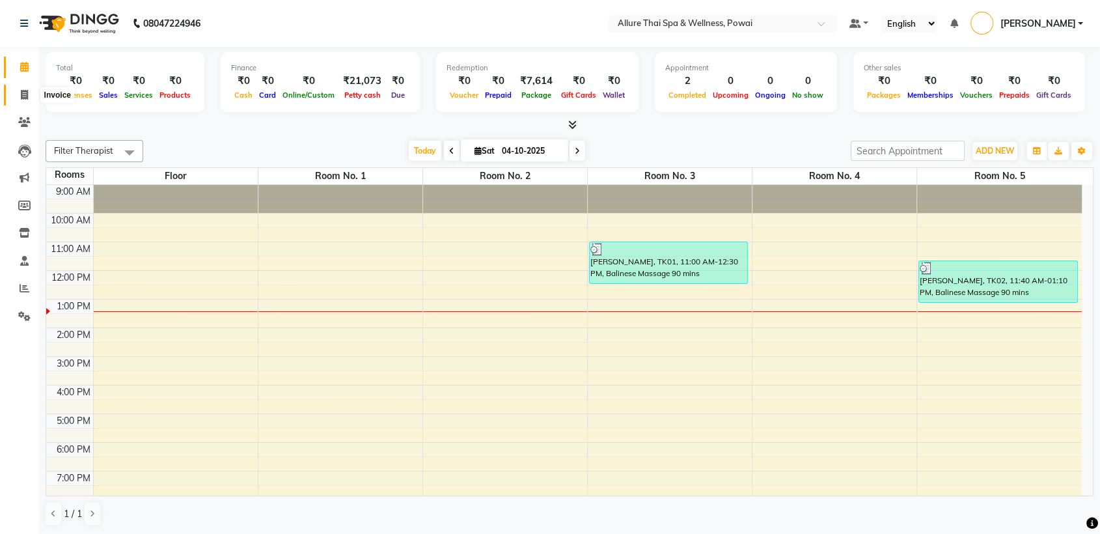
click at [26, 94] on icon at bounding box center [24, 95] width 7 height 10
select select "6686"
select select "service"
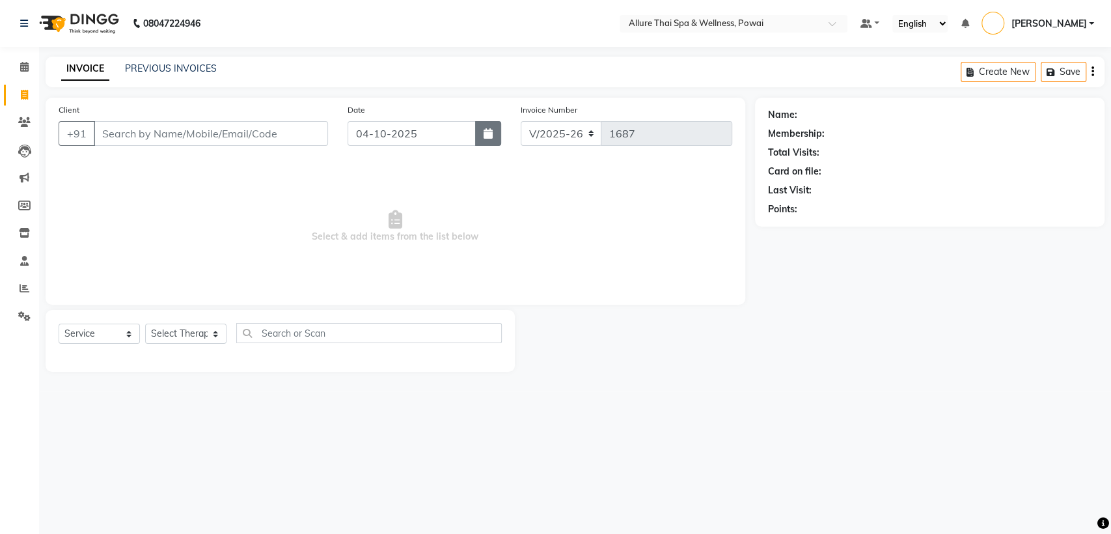
click at [486, 137] on icon "button" at bounding box center [488, 133] width 9 height 10
select select "10"
select select "2025"
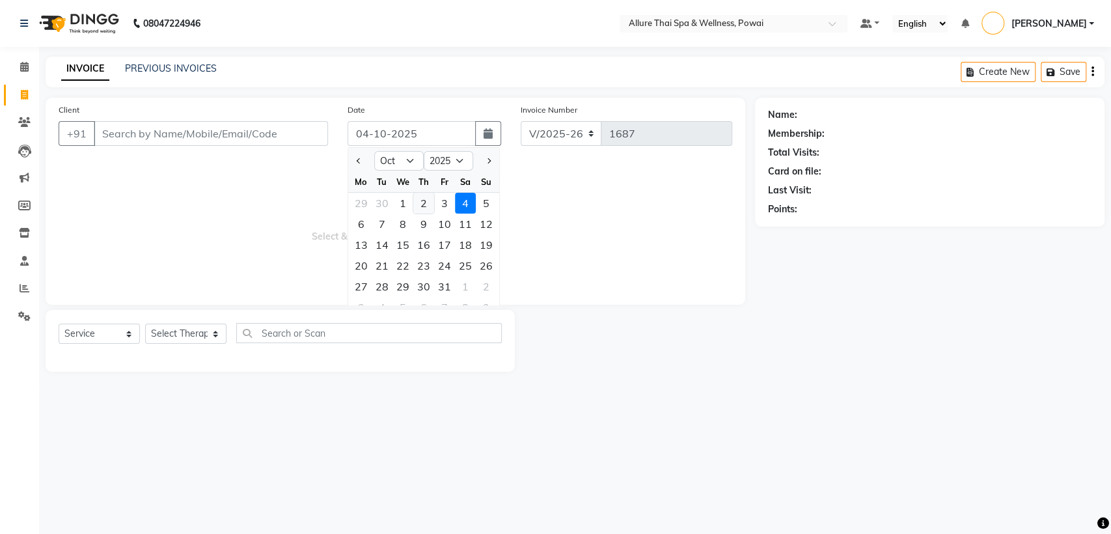
click at [420, 202] on div "2" at bounding box center [423, 203] width 21 height 21
type input "02-10-2025"
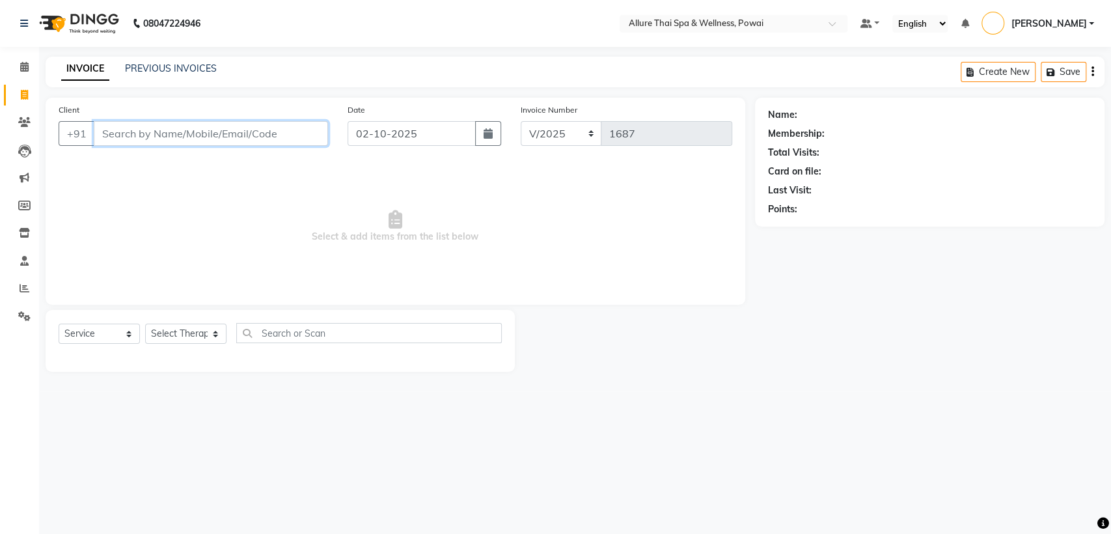
click at [211, 125] on input "Client" at bounding box center [211, 133] width 234 height 25
paste input "9545564441"
click at [213, 131] on input "9545564441" at bounding box center [178, 133] width 168 height 25
type input "9"
click at [188, 131] on input "Client" at bounding box center [211, 133] width 234 height 25
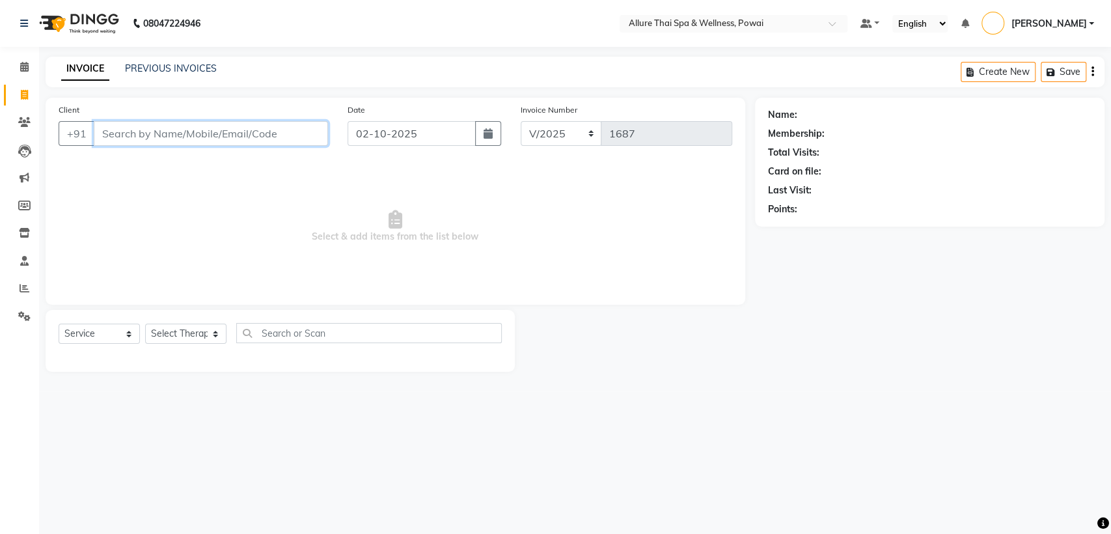
paste input "9167294009"
type input "9167294009"
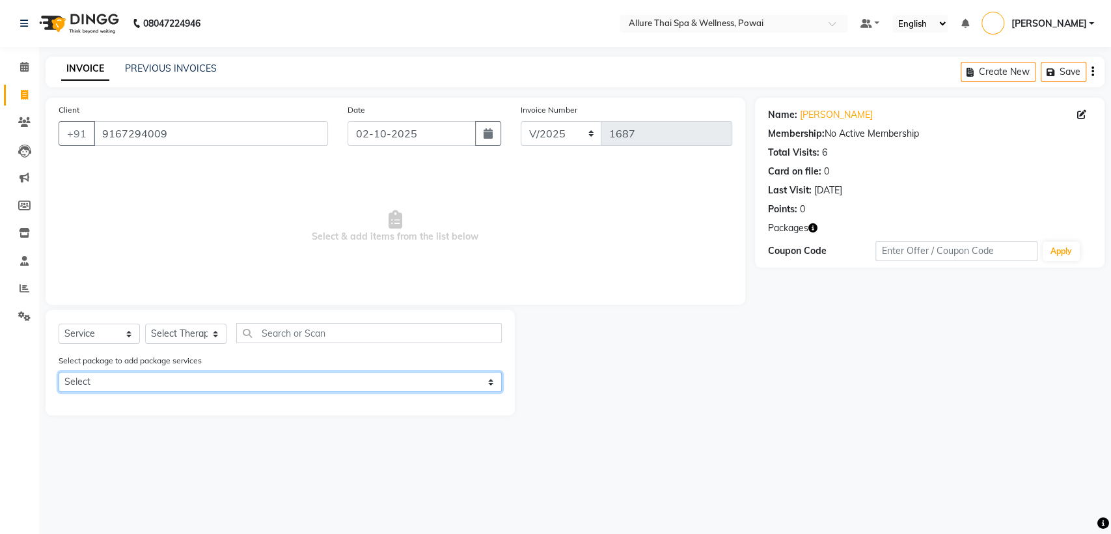
click at [86, 384] on select "Select WESTERN MASSAGE 10 SESSIONS" at bounding box center [280, 382] width 443 height 20
select select "1: Object"
click at [59, 372] on select "Select WESTERN MASSAGE 10 SESSIONS" at bounding box center [280, 382] width 443 height 20
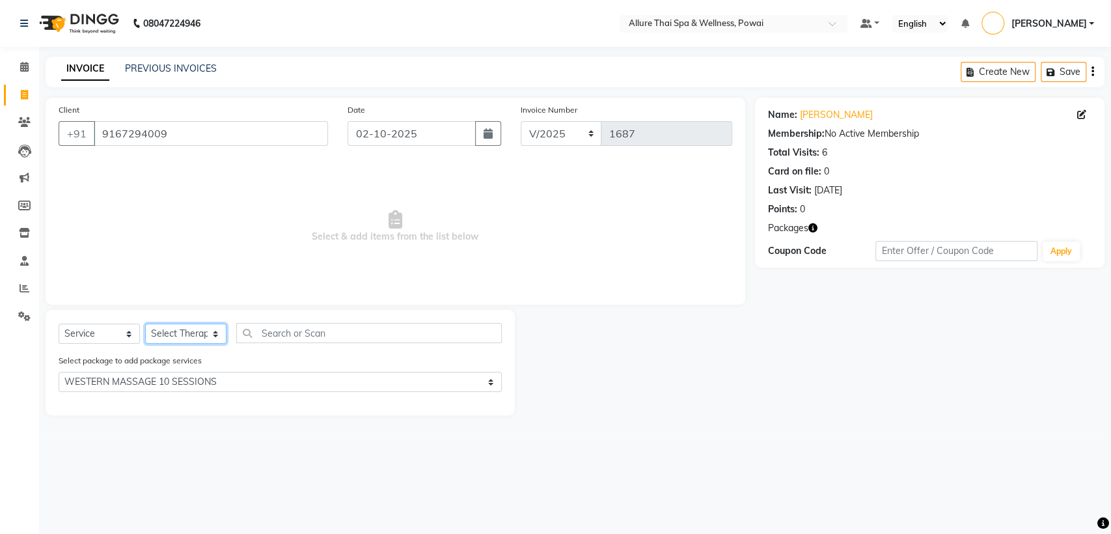
click at [178, 336] on select "Select Therapist AKOK Allure Thai Appointment [PERSON_NAME] [PERSON_NAME] CHEM …" at bounding box center [185, 334] width 81 height 20
select select "61244"
click at [145, 324] on select "Select Therapist AKOK Allure Thai Appointment [PERSON_NAME] [PERSON_NAME] CHEM …" at bounding box center [185, 334] width 81 height 20
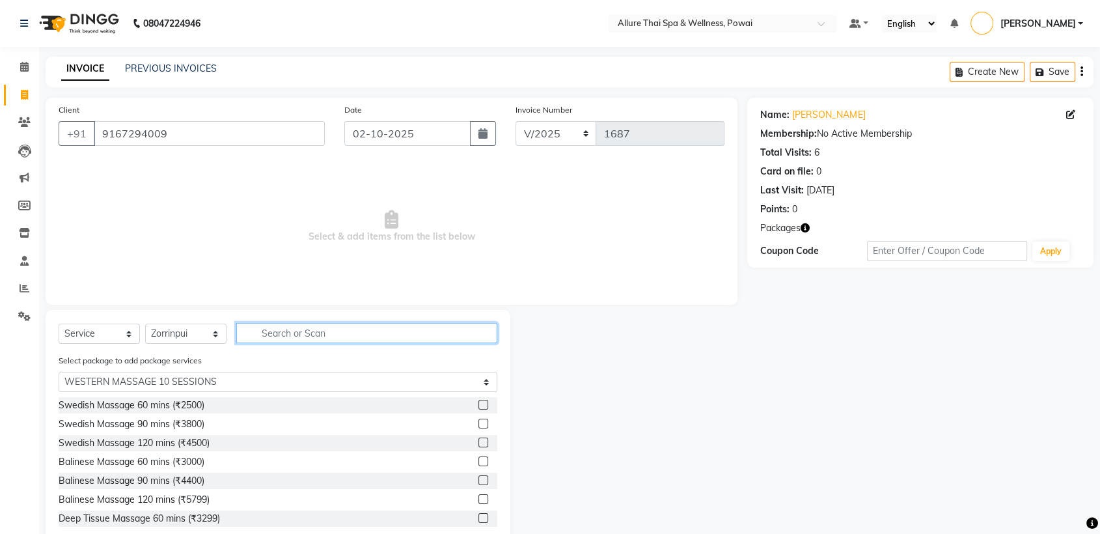
click at [316, 333] on input "text" at bounding box center [366, 333] width 261 height 20
type input "D"
select select "0: undefined"
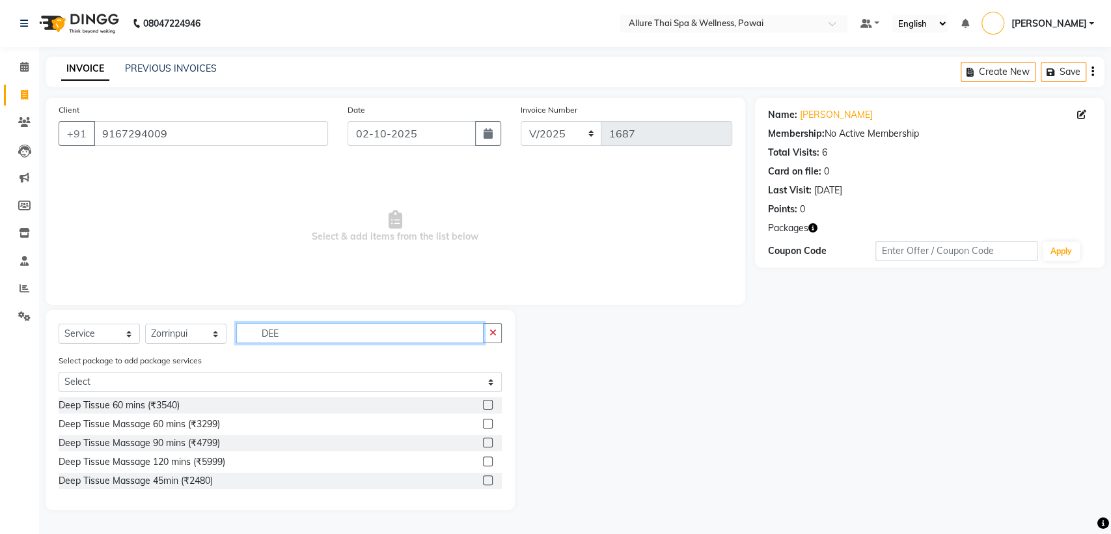
type input "DEE"
click at [489, 426] on label at bounding box center [488, 424] width 10 height 10
click at [489, 426] on input "checkbox" at bounding box center [487, 424] width 8 height 8
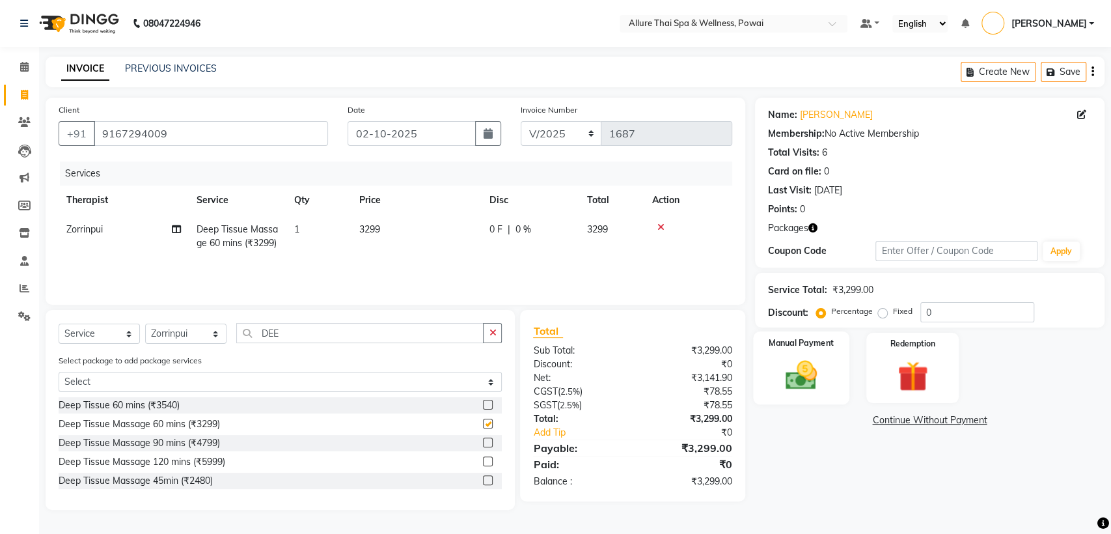
checkbox input "false"
click at [880, 357] on div "Redemption" at bounding box center [913, 368] width 96 height 74
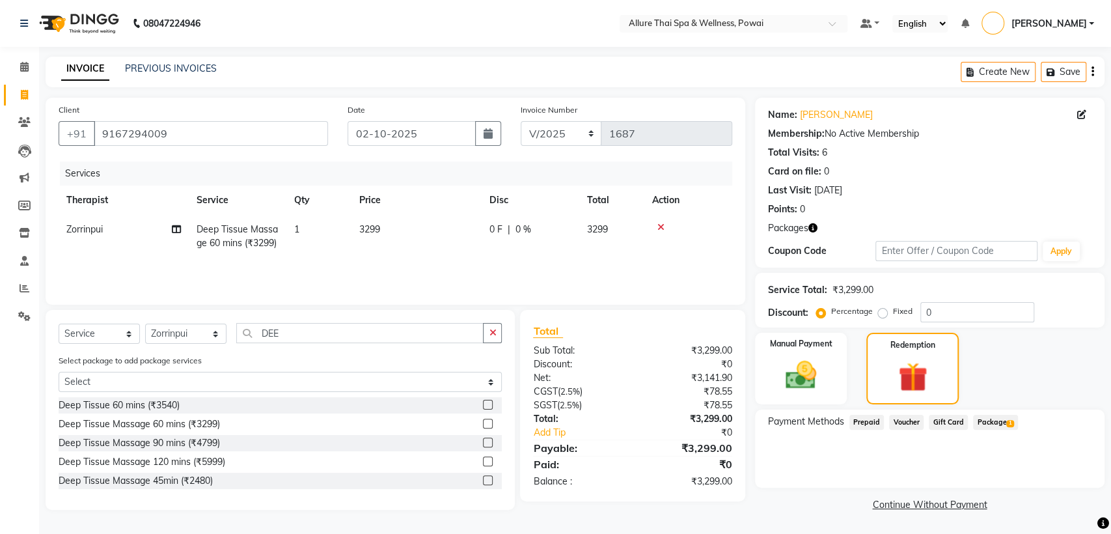
click at [994, 426] on span "Package 1" at bounding box center [995, 422] width 45 height 15
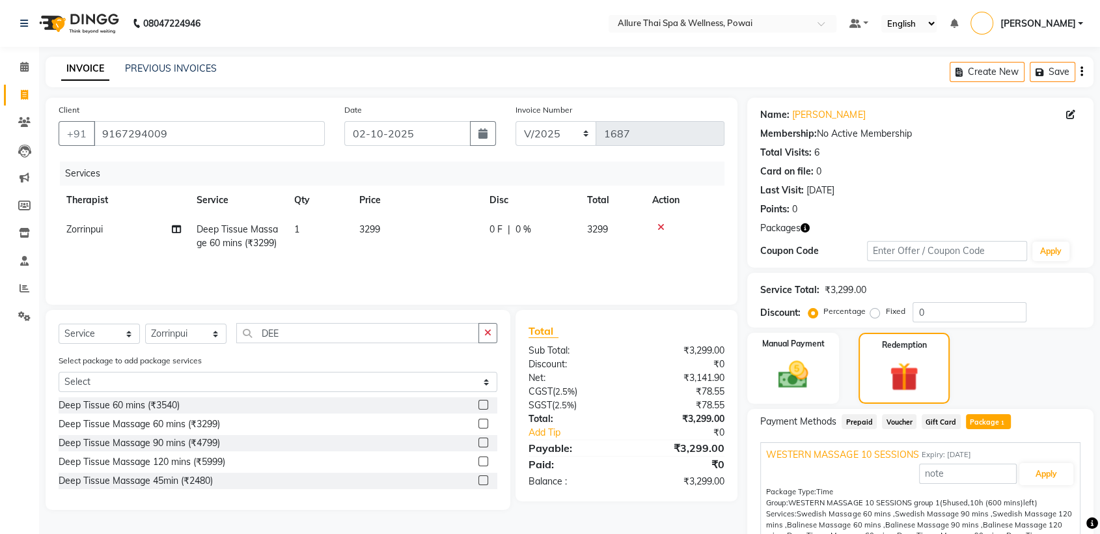
scroll to position [86, 0]
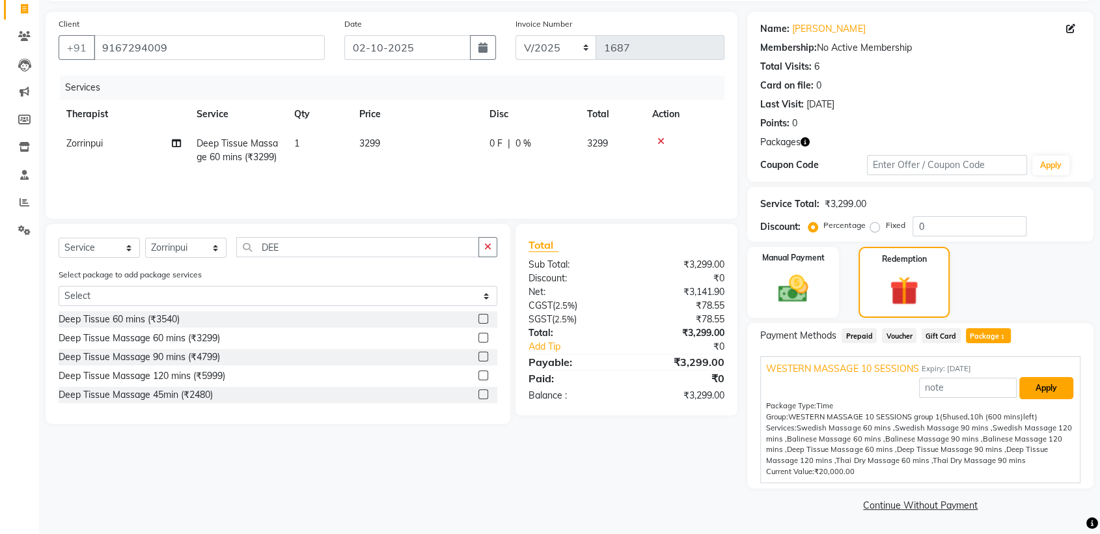
click at [1062, 393] on button "Apply" at bounding box center [1046, 388] width 54 height 22
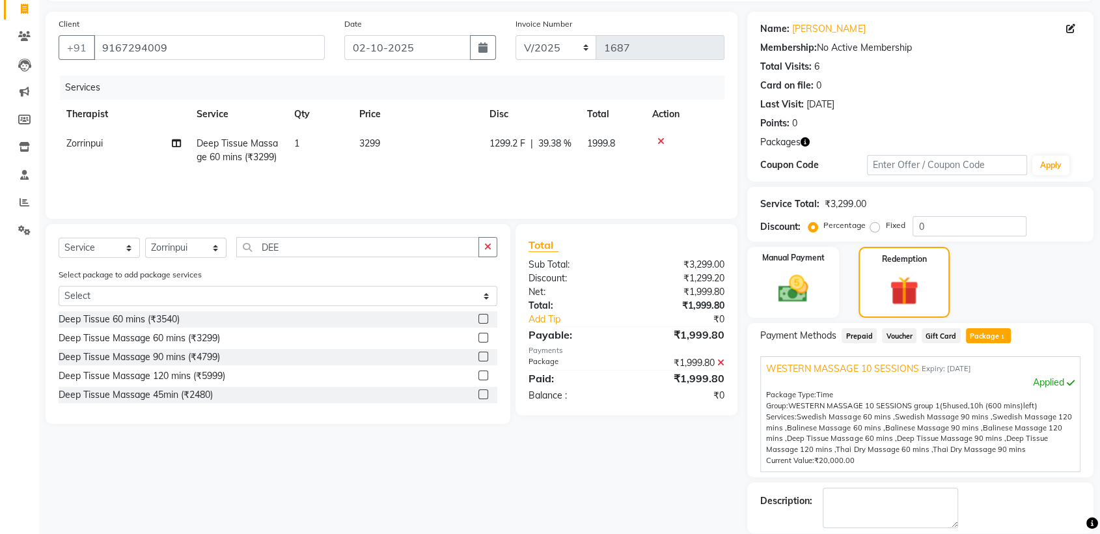
scroll to position [148, 0]
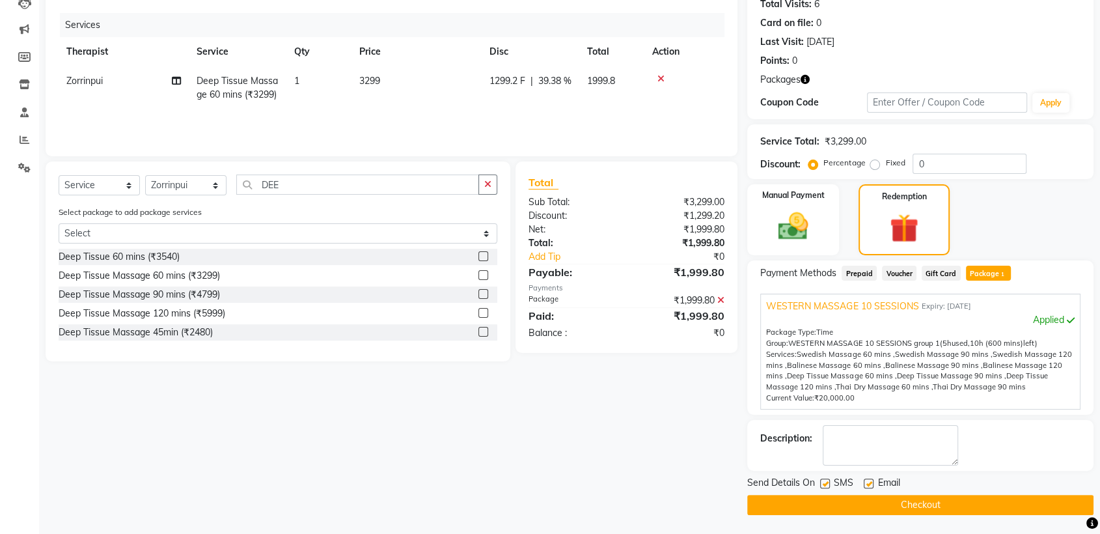
click at [820, 462] on div "Description:" at bounding box center [920, 445] width 320 height 40
click at [859, 444] on textarea at bounding box center [890, 445] width 135 height 40
type textarea "BALANCE AFTER THESE 540 MINS"
click at [824, 484] on label at bounding box center [825, 483] width 10 height 10
click at [824, 484] on input "checkbox" at bounding box center [824, 484] width 8 height 8
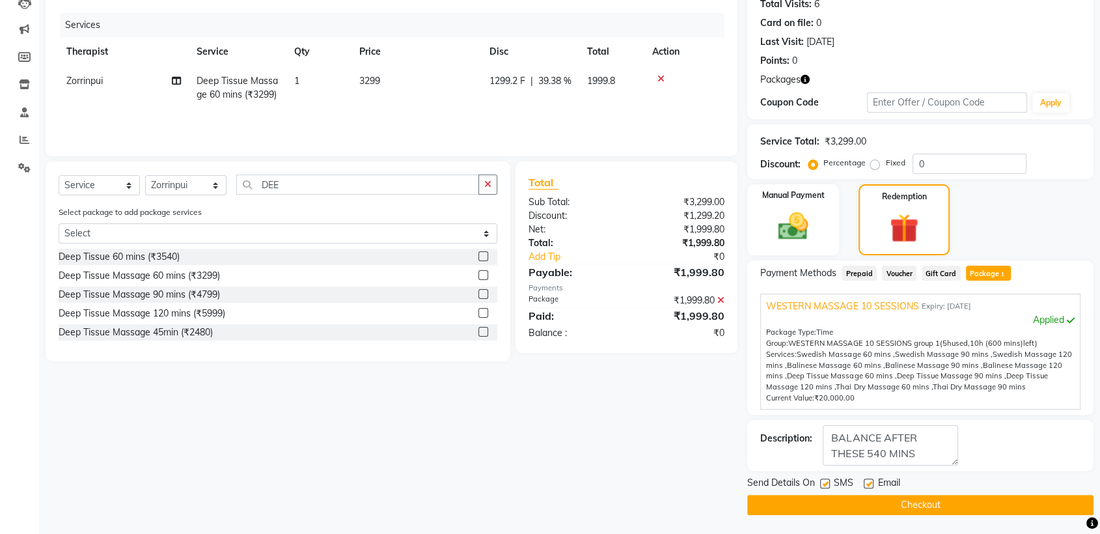
checkbox input "false"
click at [865, 484] on label at bounding box center [869, 483] width 10 height 10
click at [865, 484] on input "checkbox" at bounding box center [868, 484] width 8 height 8
checkbox input "false"
click at [883, 501] on button "Checkout" at bounding box center [920, 505] width 346 height 20
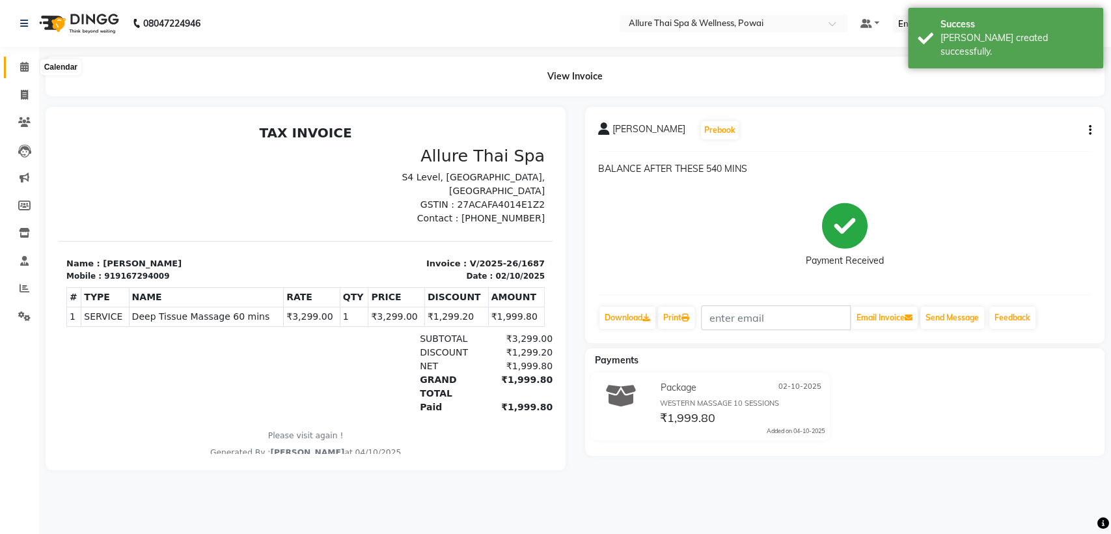
click at [25, 66] on icon at bounding box center [24, 67] width 8 height 10
